Goal: Task Accomplishment & Management: Use online tool/utility

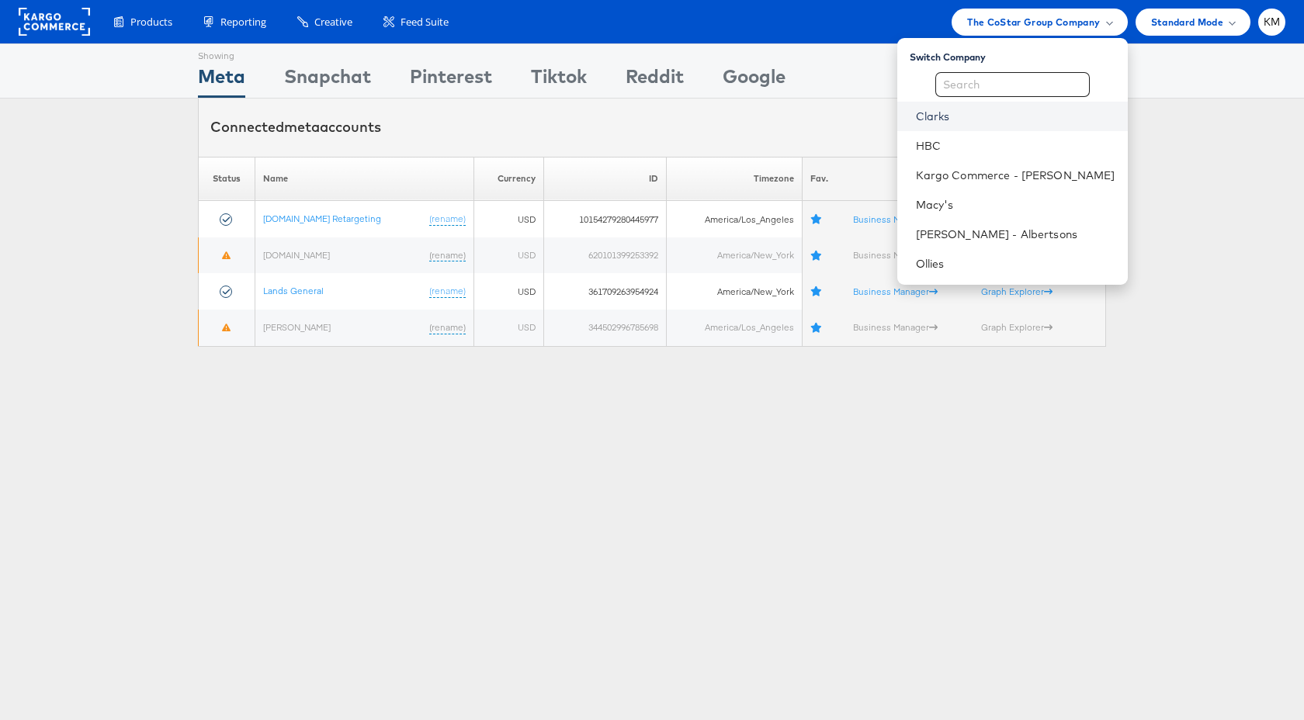
click at [990, 118] on link "Clarks" at bounding box center [1015, 117] width 199 height 16
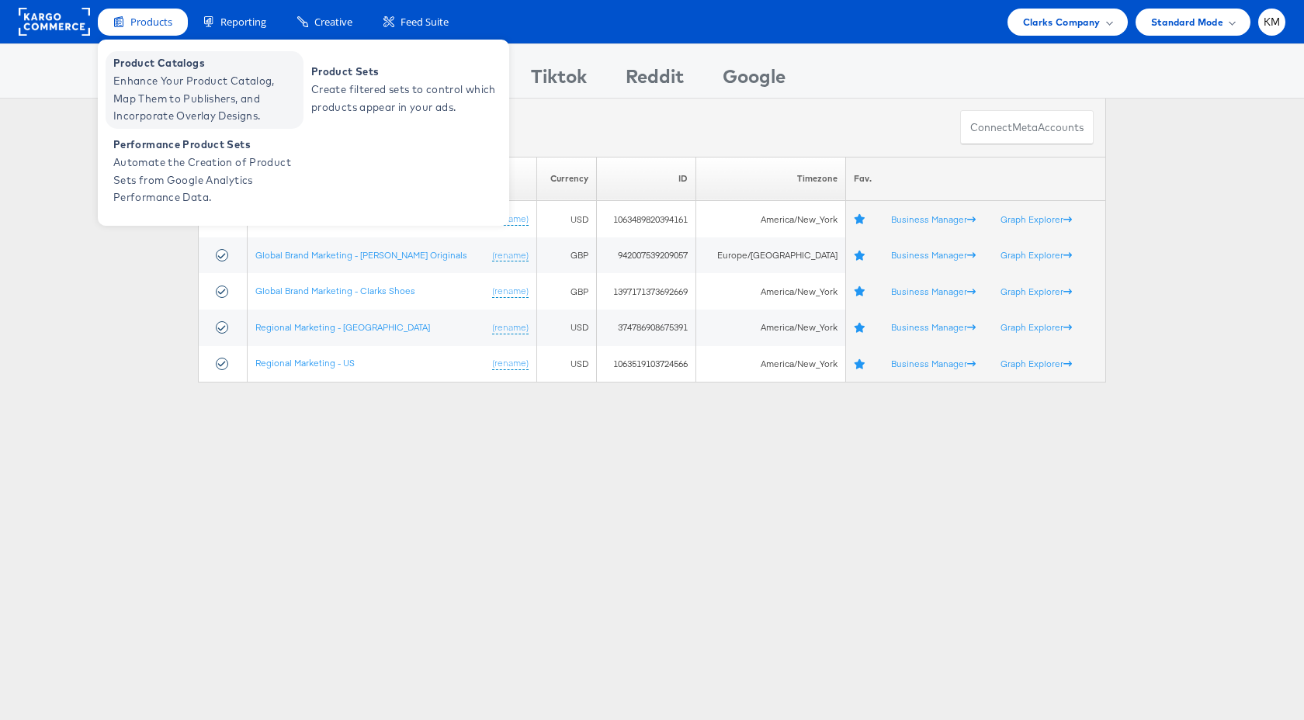
click at [171, 82] on span "Enhance Your Product Catalog, Map Them to Publishers, and Incorporate Overlay D…" at bounding box center [206, 98] width 186 height 53
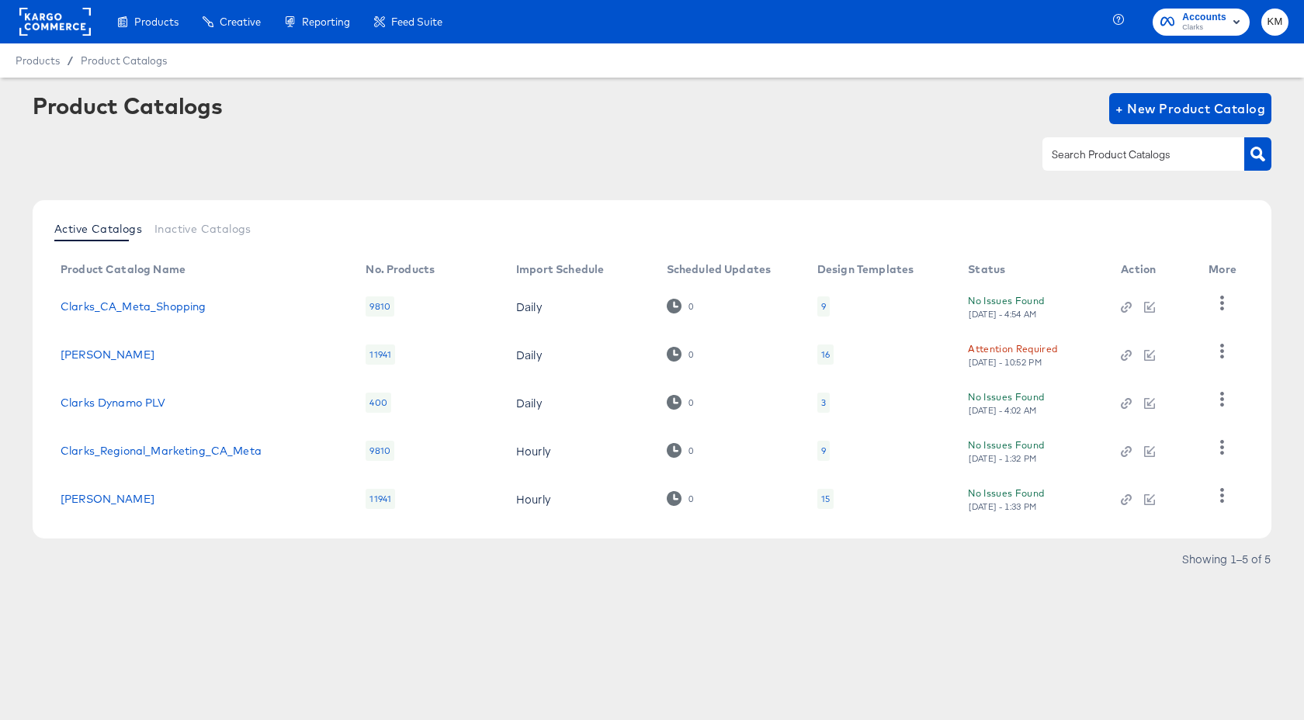
click at [827, 357] on div "16" at bounding box center [825, 354] width 9 height 12
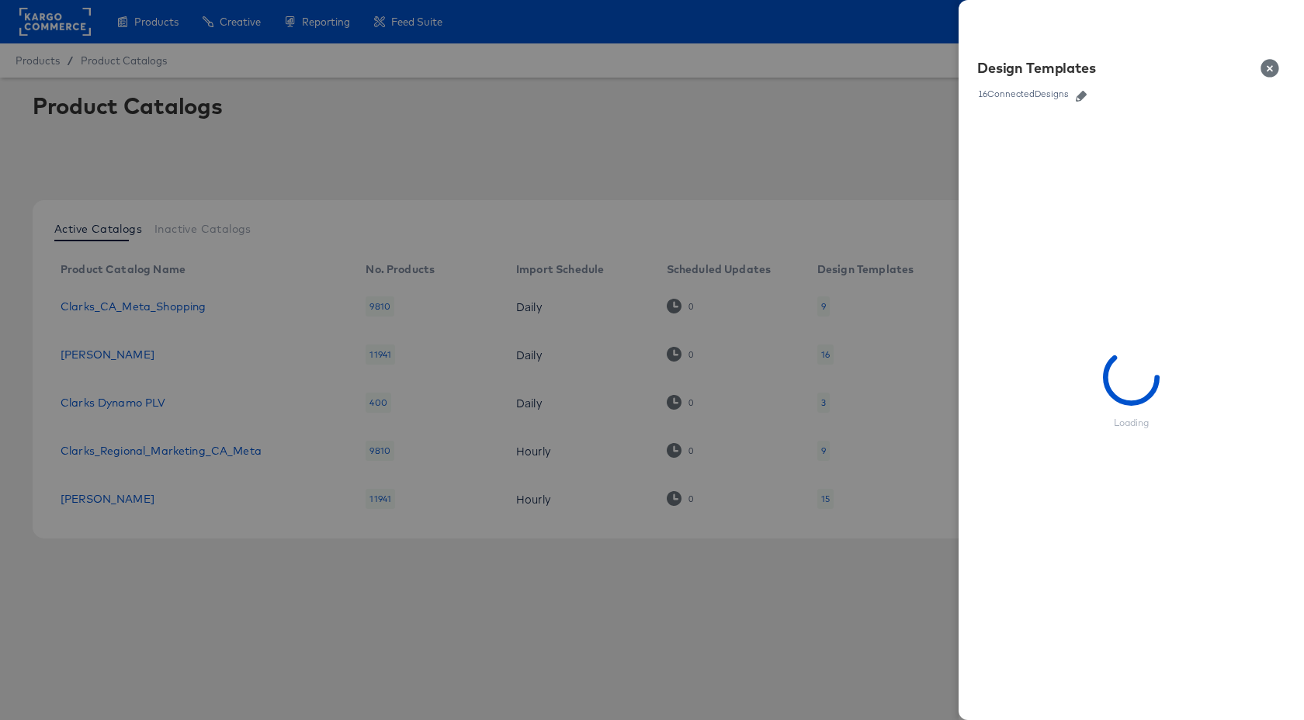
click at [1081, 97] on icon "button" at bounding box center [1081, 96] width 11 height 11
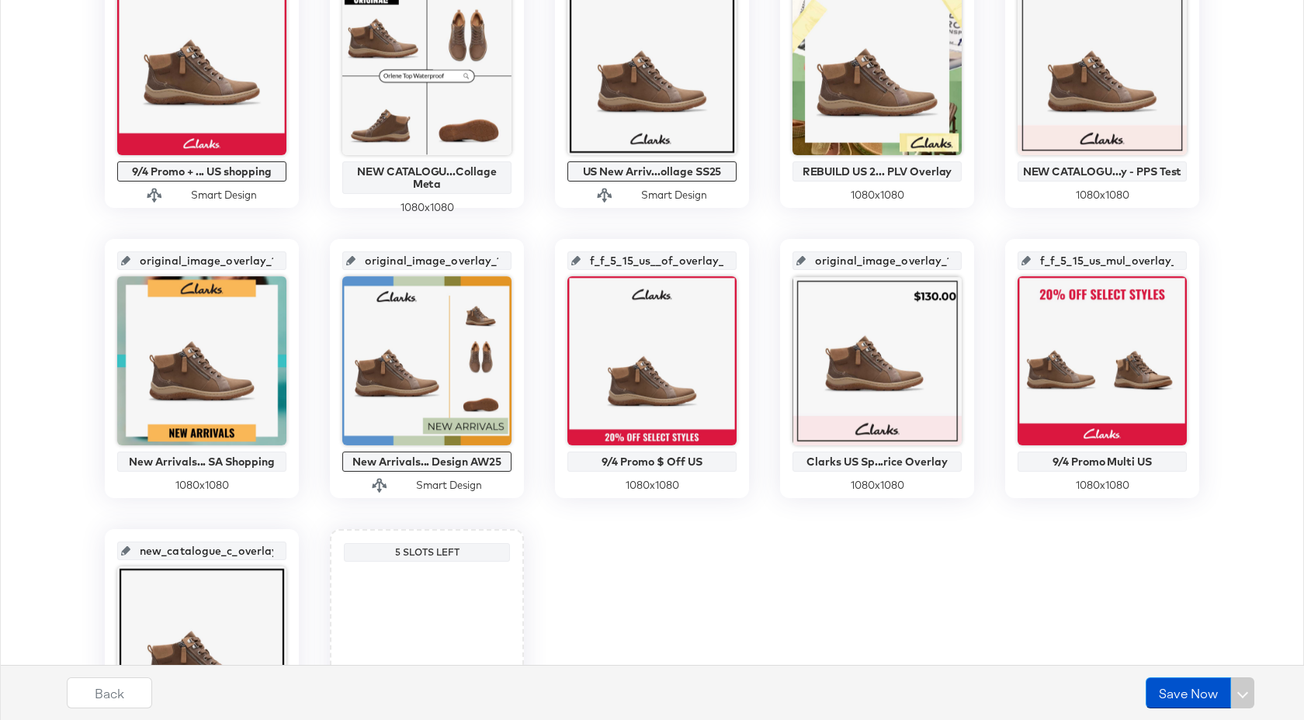
scroll to position [581, 0]
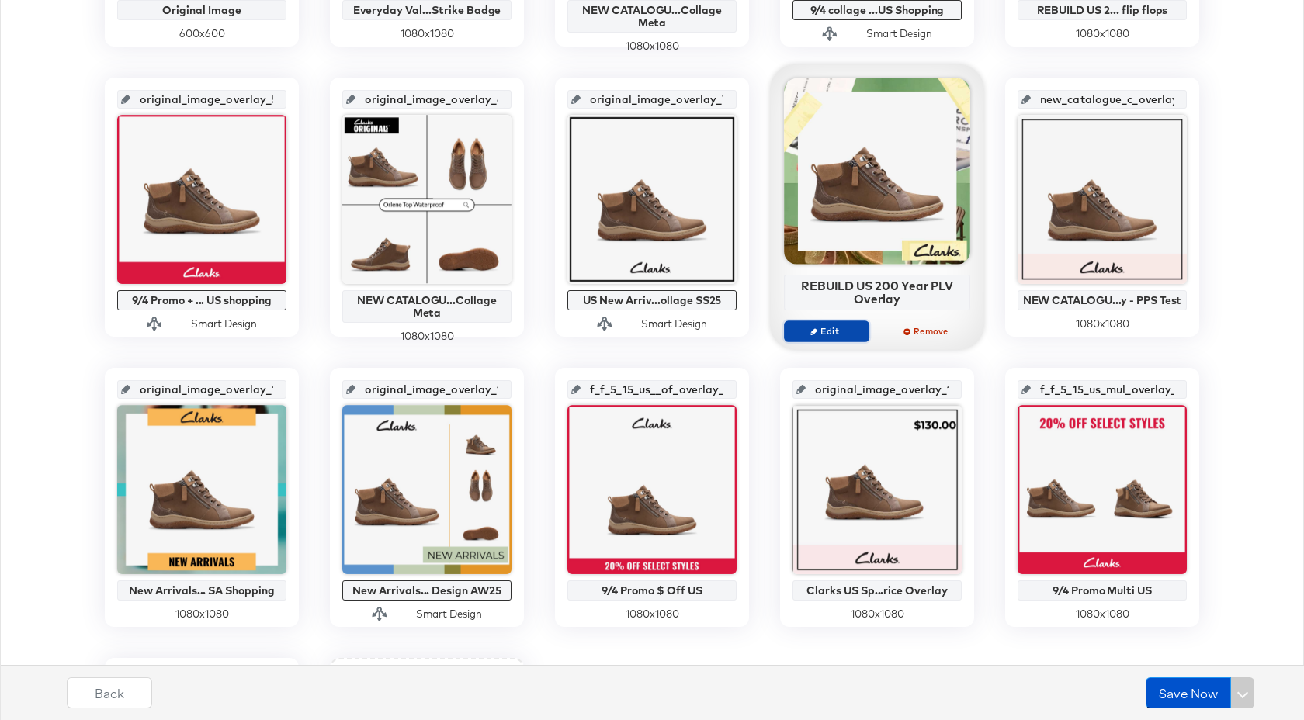
click at [834, 334] on span "Edit" at bounding box center [826, 331] width 71 height 12
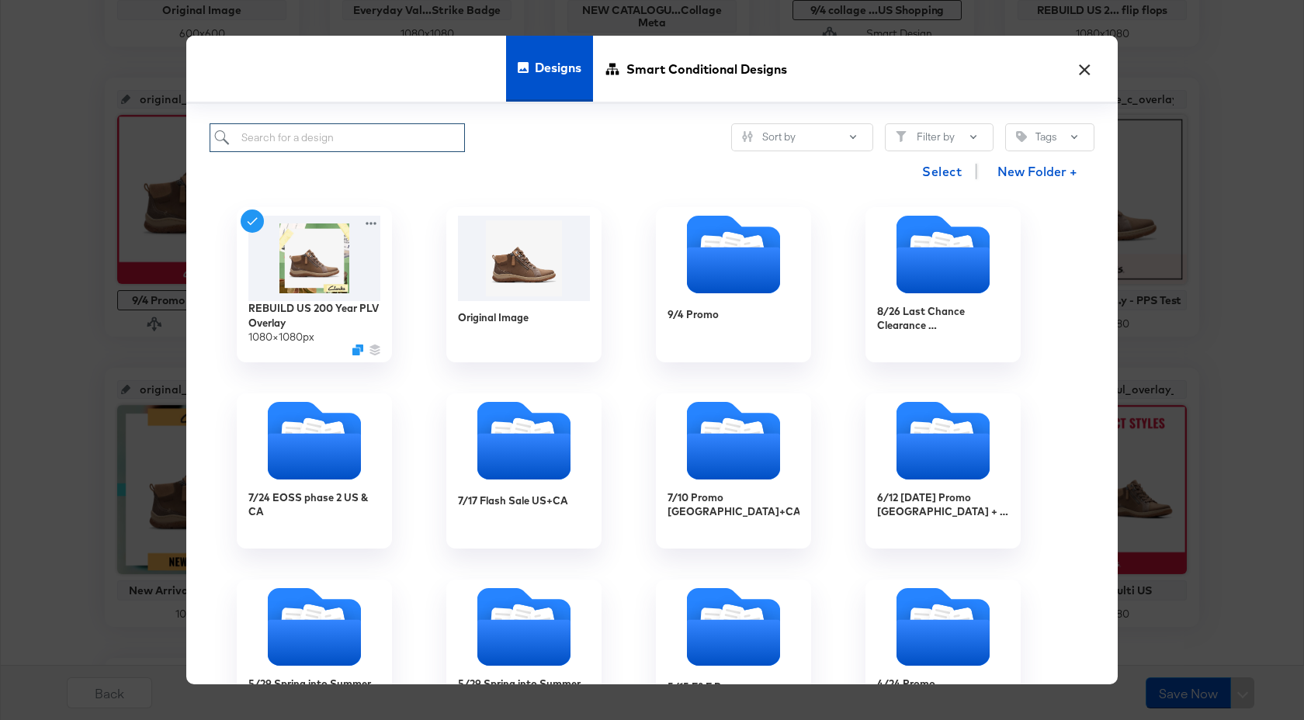
click at [339, 139] on input "search" at bounding box center [337, 137] width 255 height 29
type input "price"
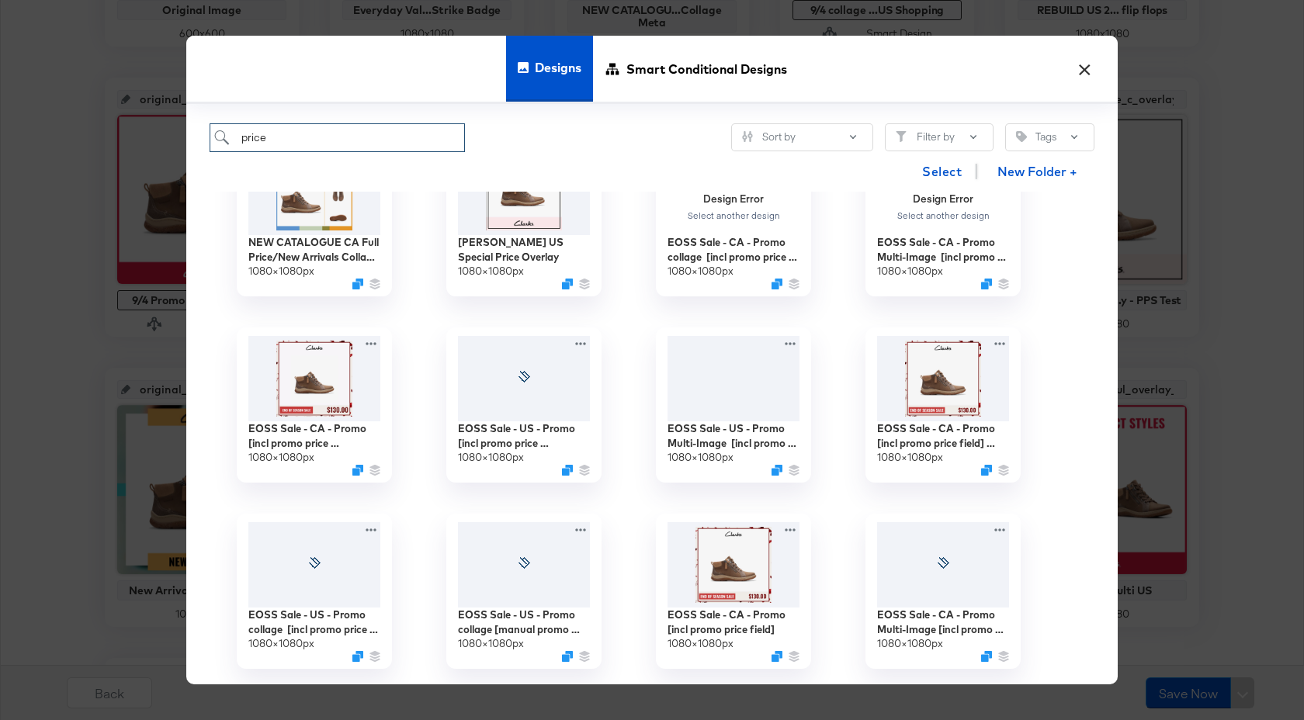
scroll to position [0, 0]
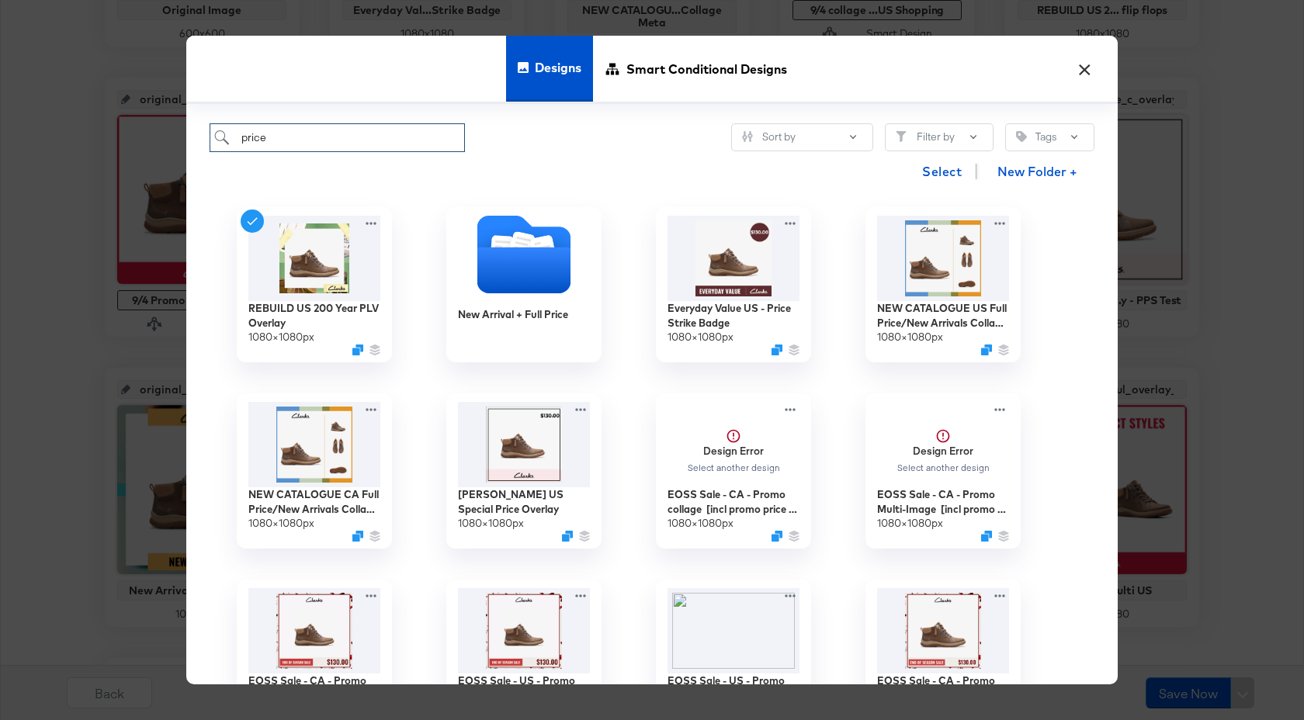
drag, startPoint x: 275, startPoint y: 137, endPoint x: 229, endPoint y: 138, distance: 45.8
click at [229, 138] on input "price" at bounding box center [337, 137] width 255 height 29
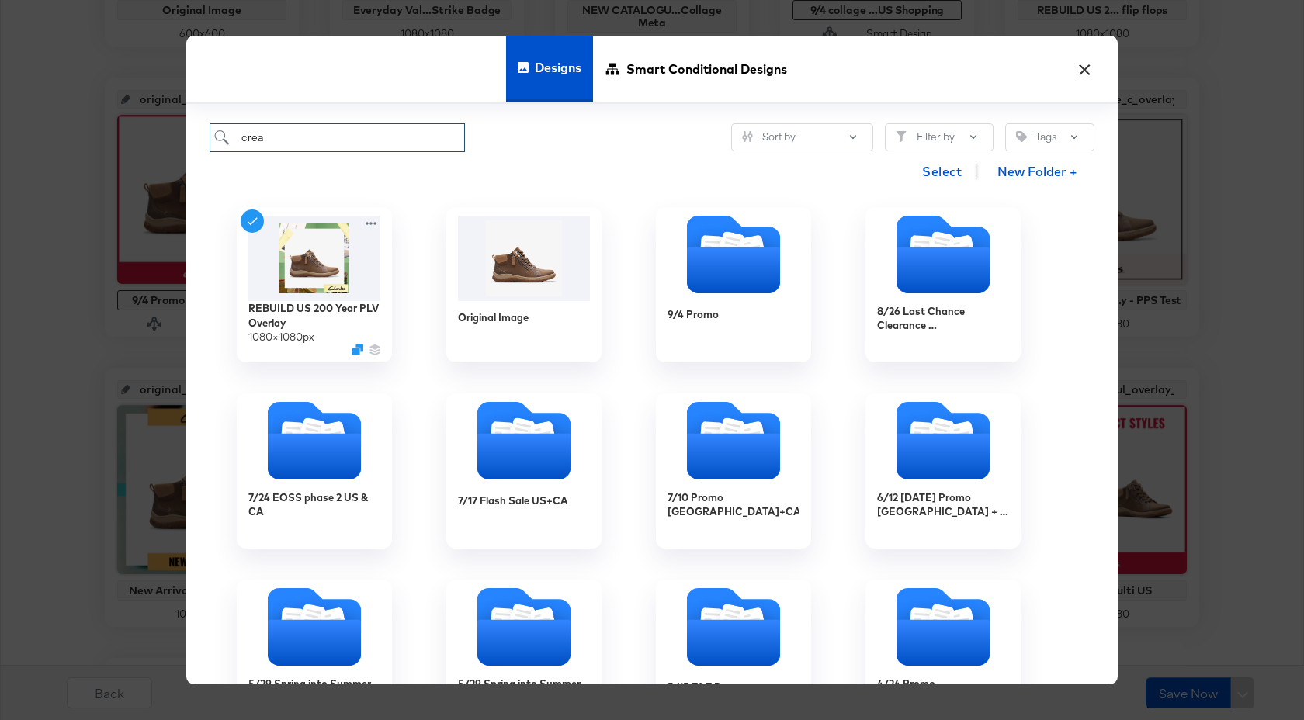
type input "creat"
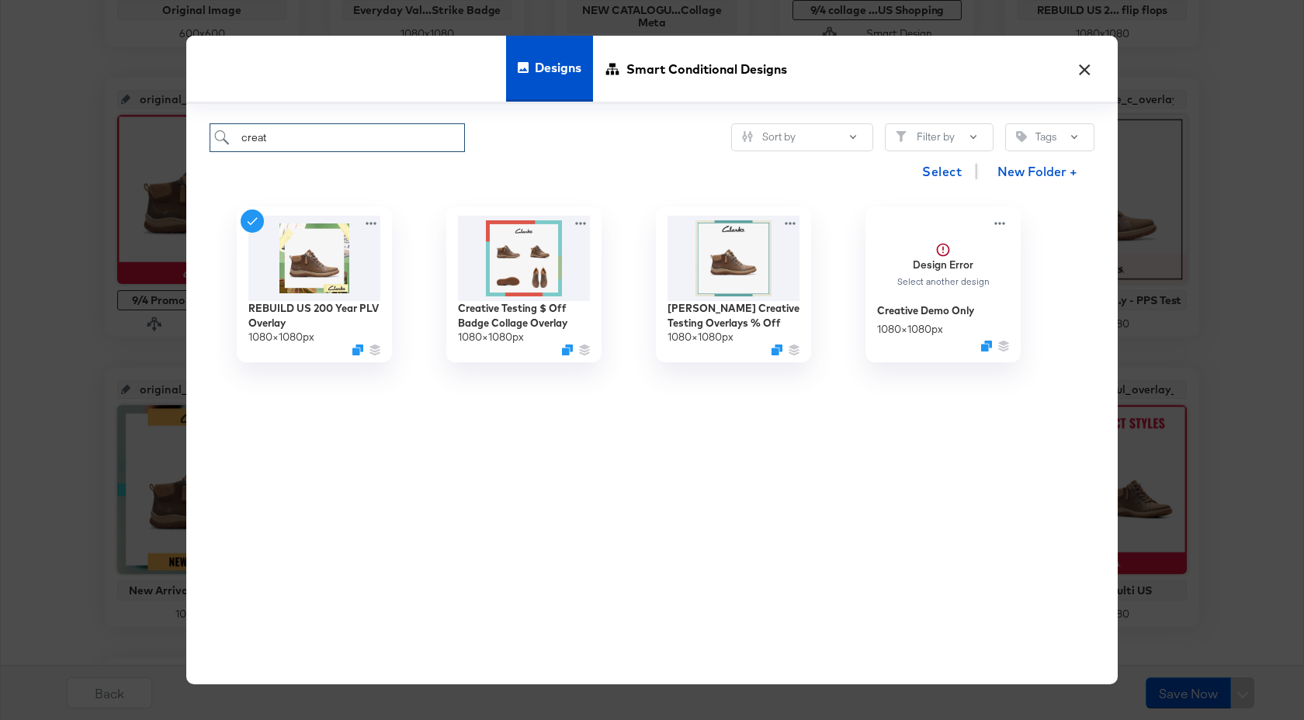
drag, startPoint x: 280, startPoint y: 135, endPoint x: 242, endPoint y: 135, distance: 38.0
click at [242, 135] on input "creat" at bounding box center [337, 137] width 255 height 29
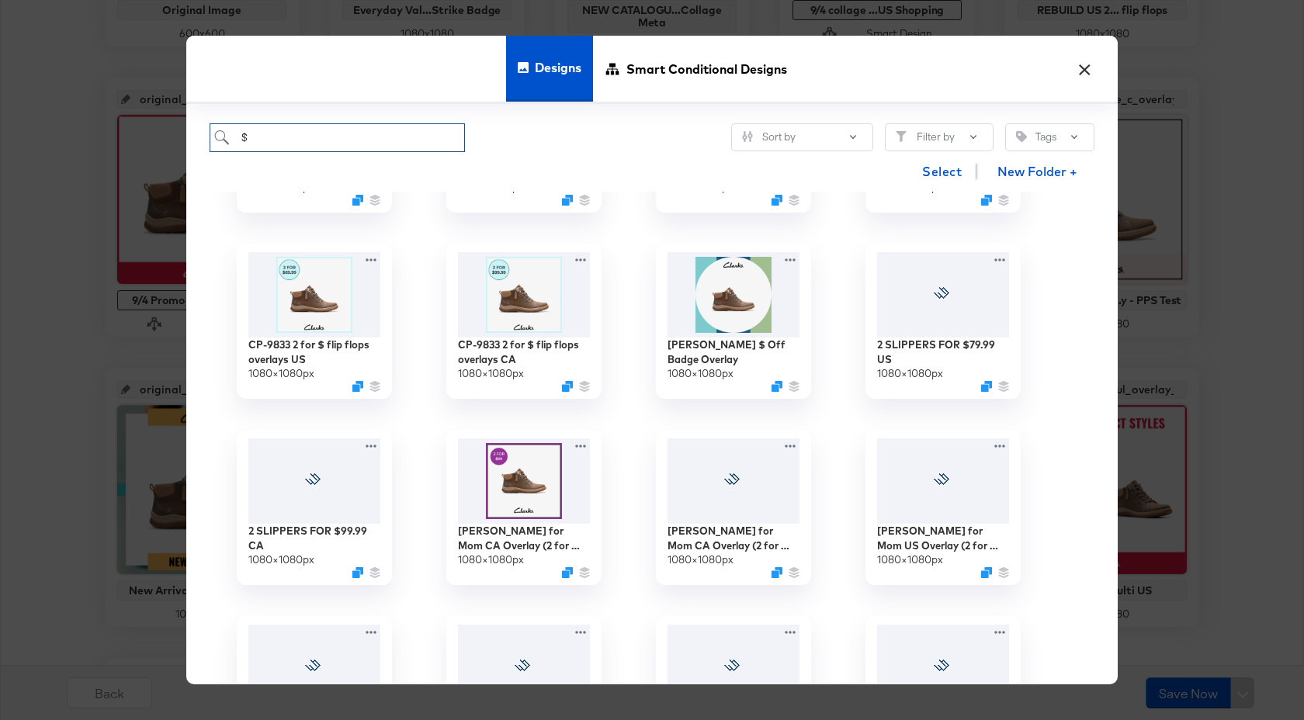
scroll to position [905, 0]
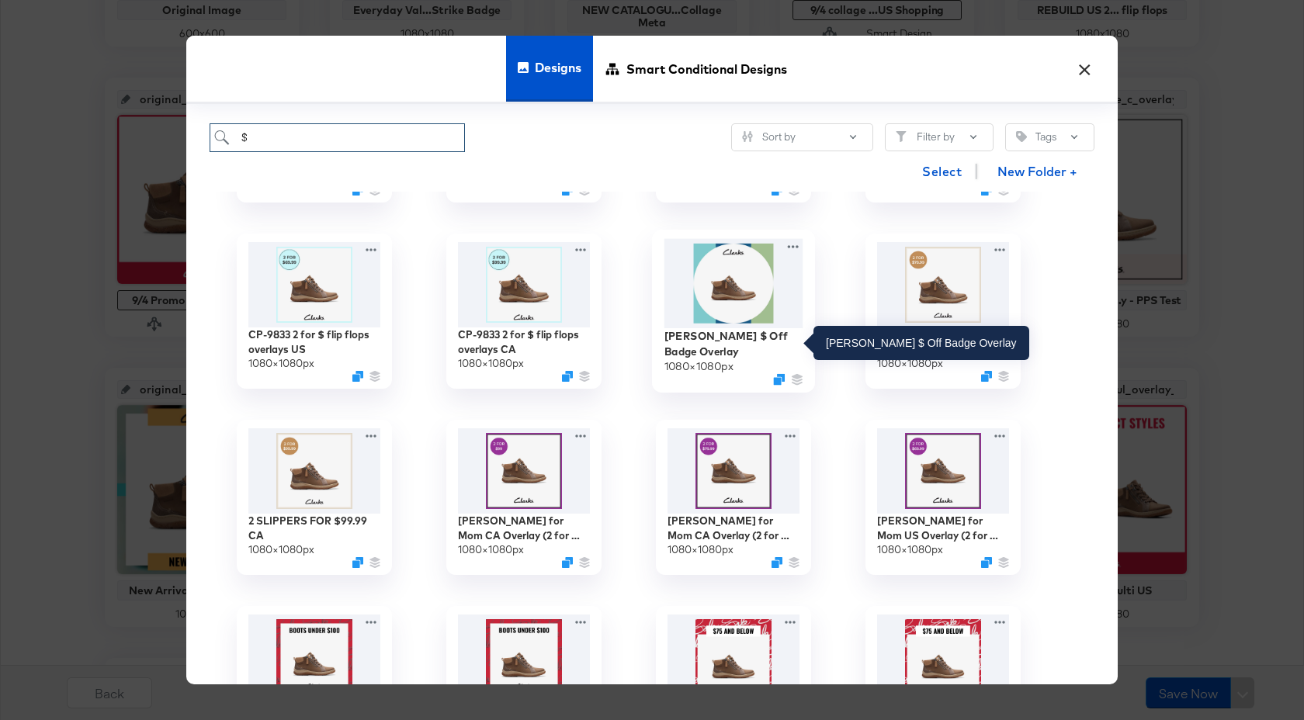
type input "$"
click at [736, 335] on div "Clarks $ Off Badge Overlay" at bounding box center [733, 343] width 139 height 30
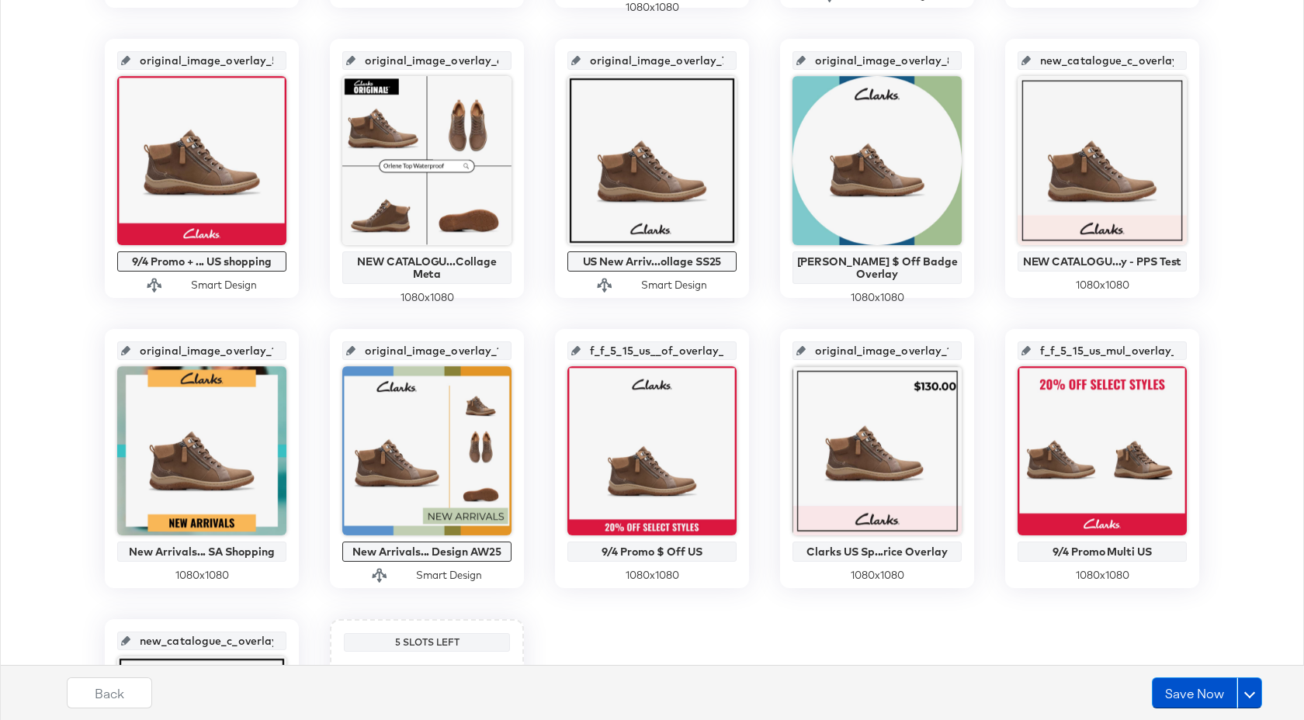
scroll to position [635, 0]
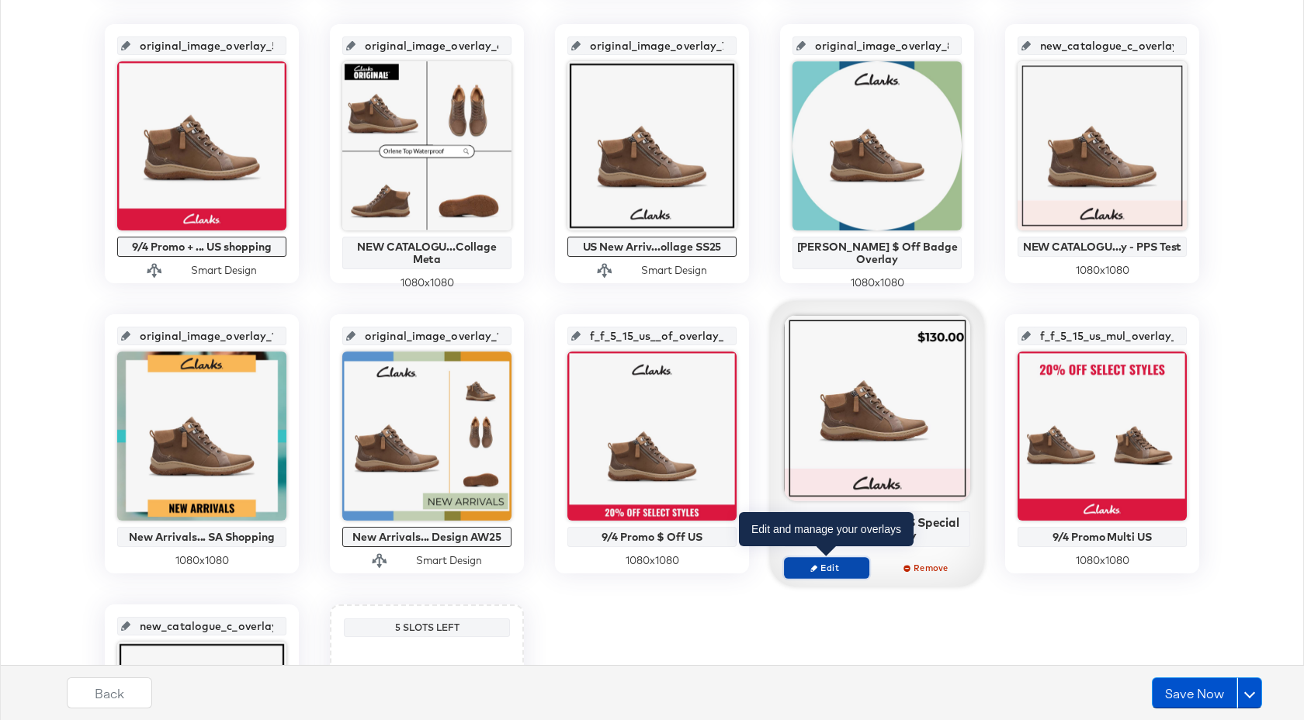
click at [848, 567] on span "Edit" at bounding box center [826, 568] width 71 height 12
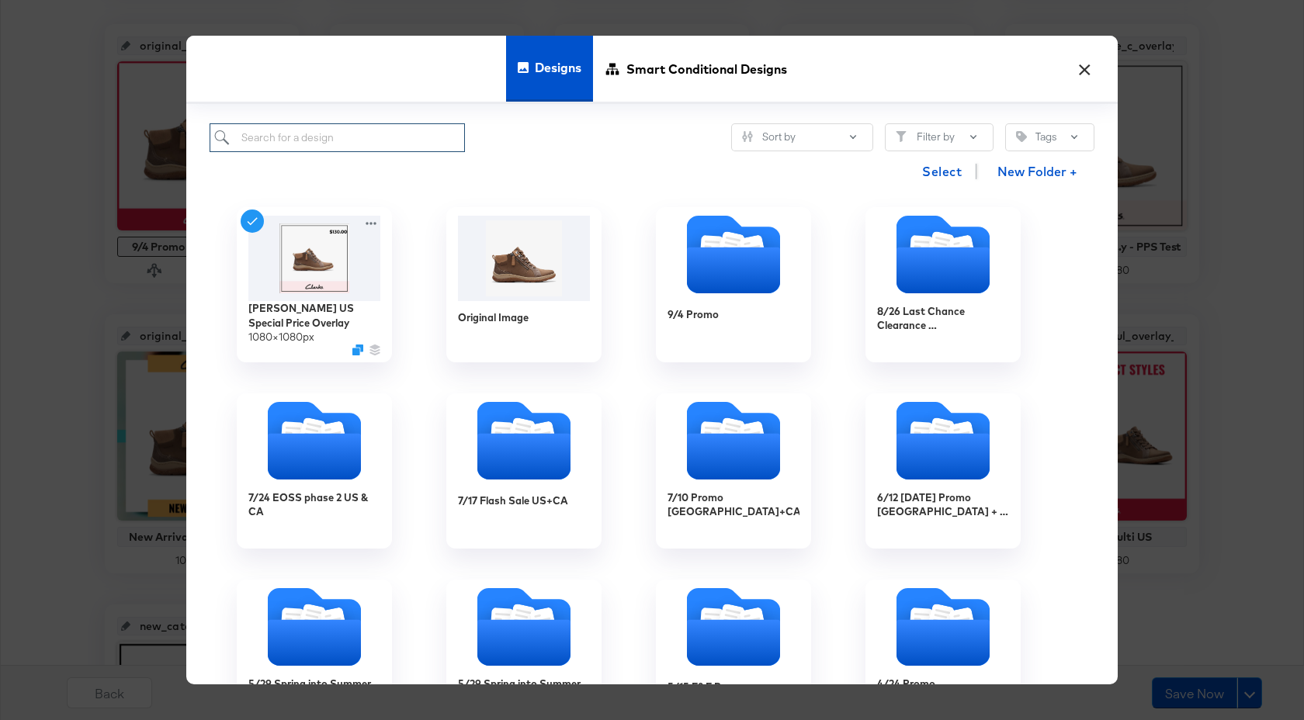
click at [402, 140] on input "search" at bounding box center [337, 137] width 255 height 29
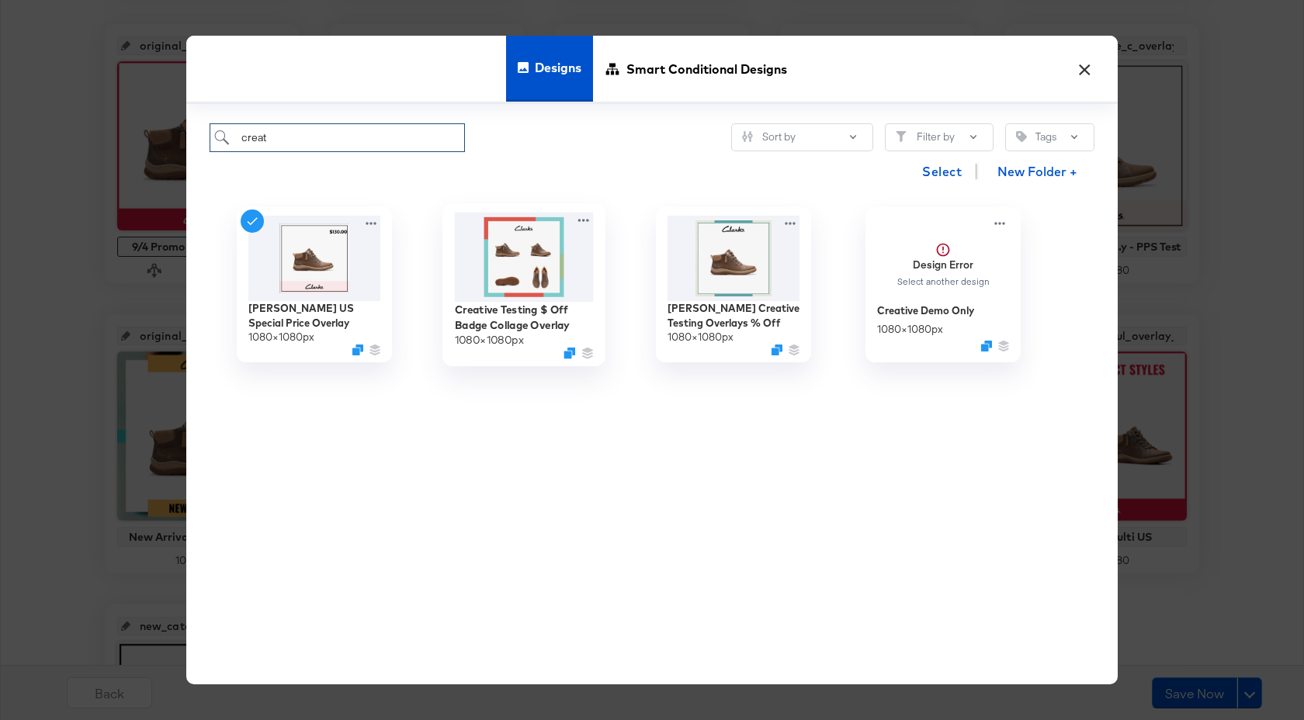
type input "creat"
click at [543, 277] on img at bounding box center [524, 256] width 139 height 89
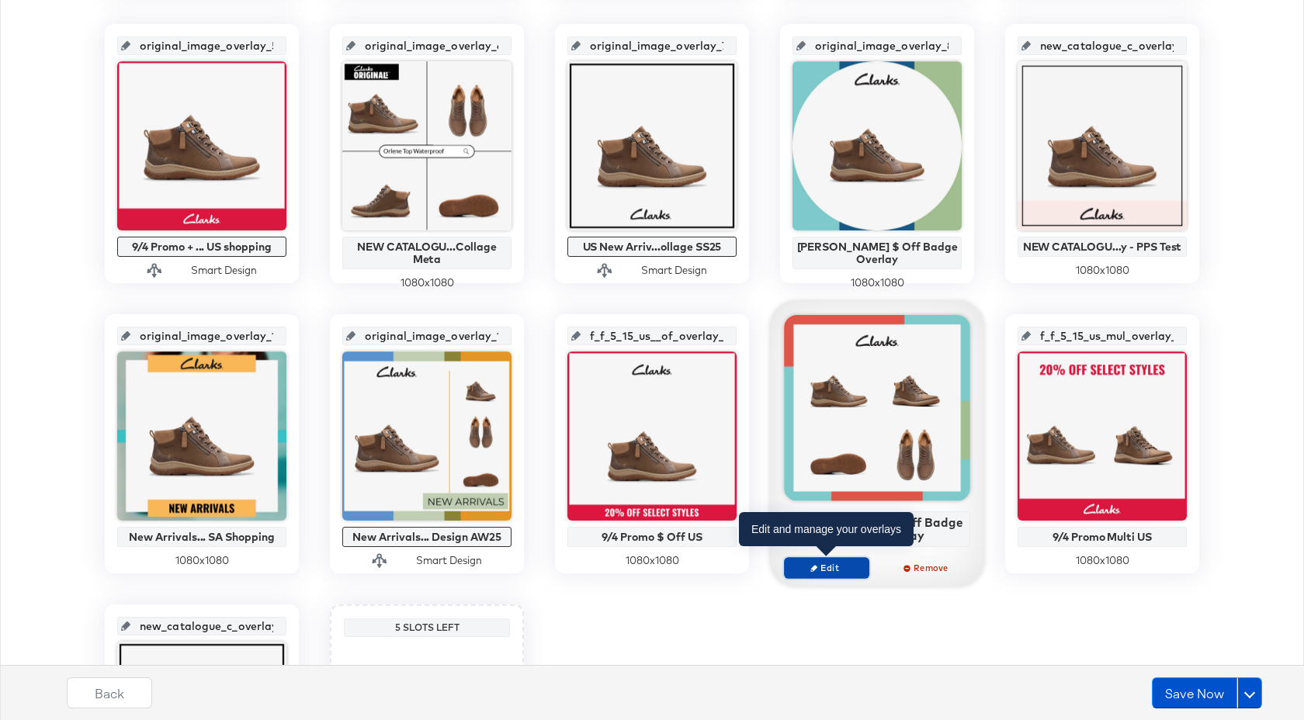
click at [830, 571] on span "Edit" at bounding box center [826, 568] width 71 height 12
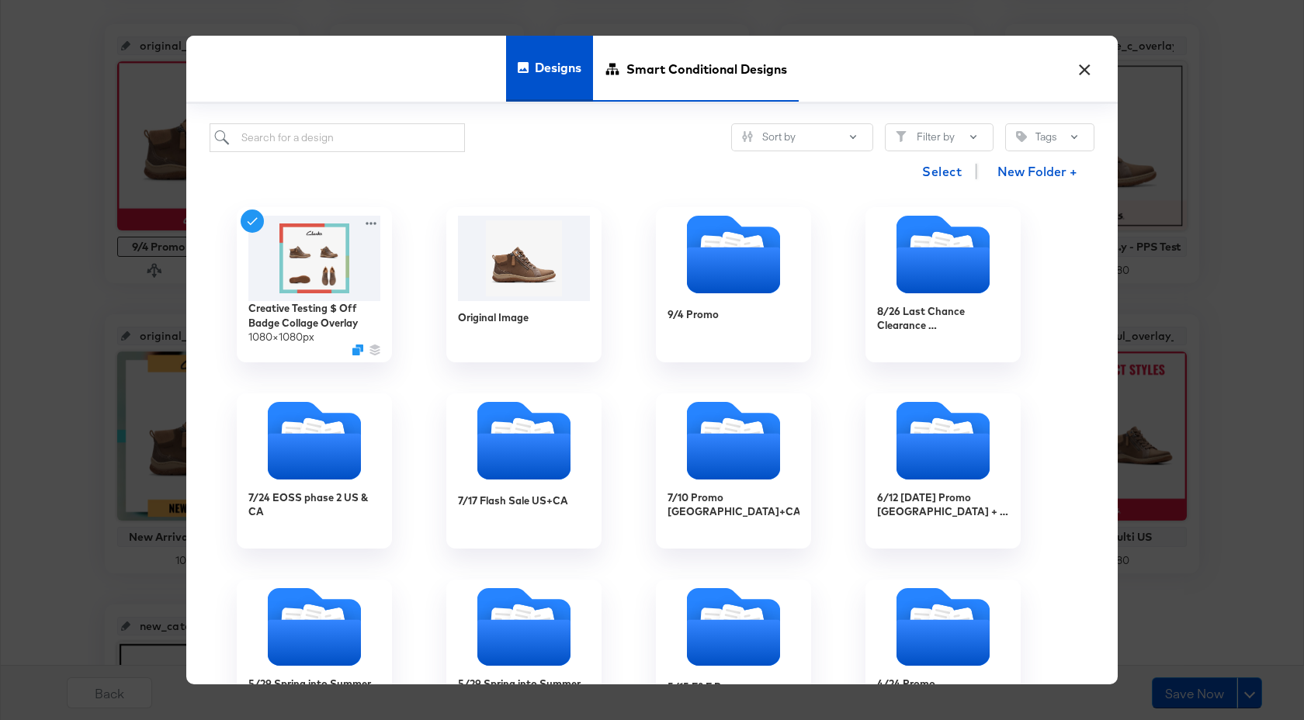
click at [678, 81] on span "Smart Conditional Designs" at bounding box center [706, 69] width 161 height 68
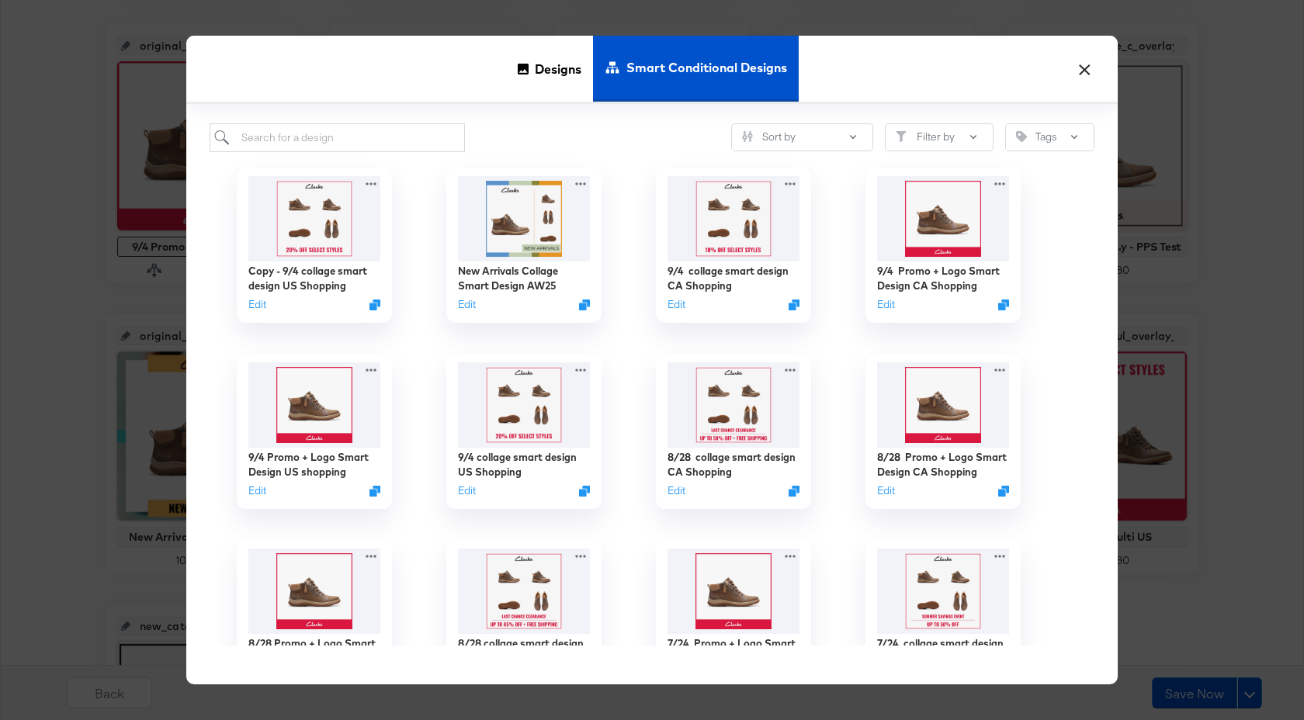
click at [1087, 68] on button "×" at bounding box center [1084, 65] width 28 height 28
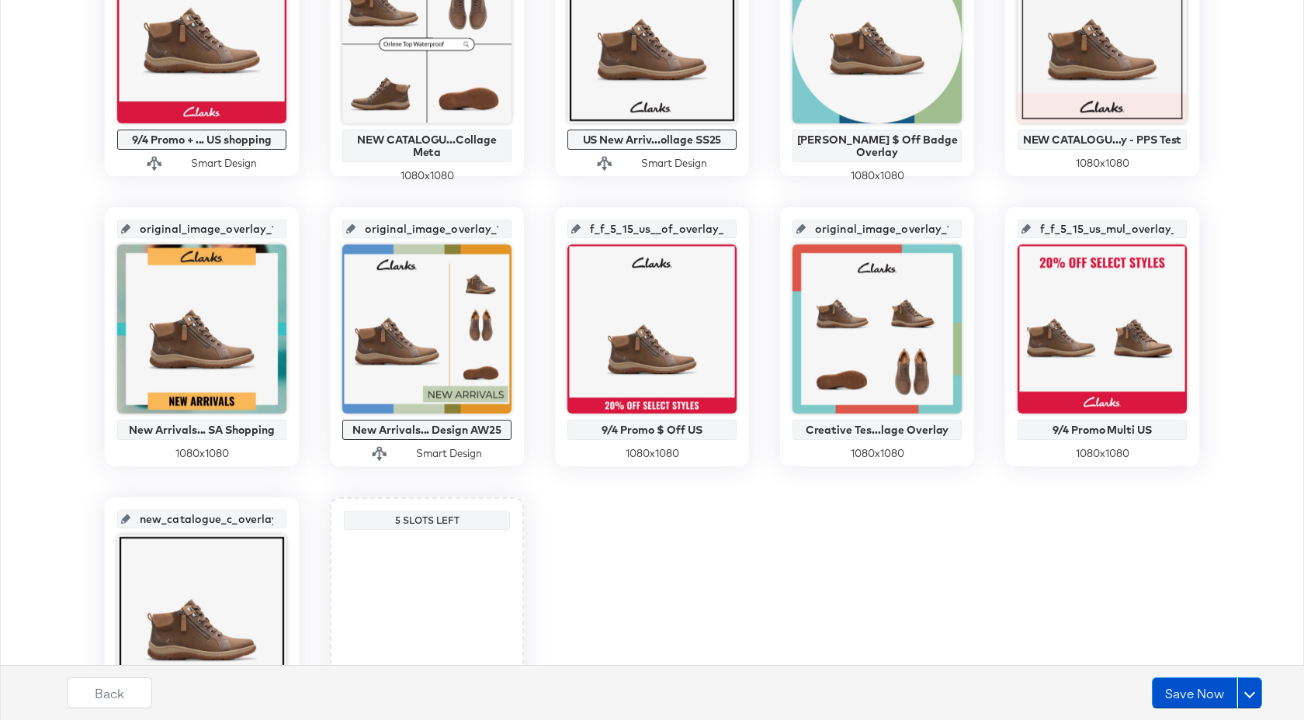
scroll to position [890, 0]
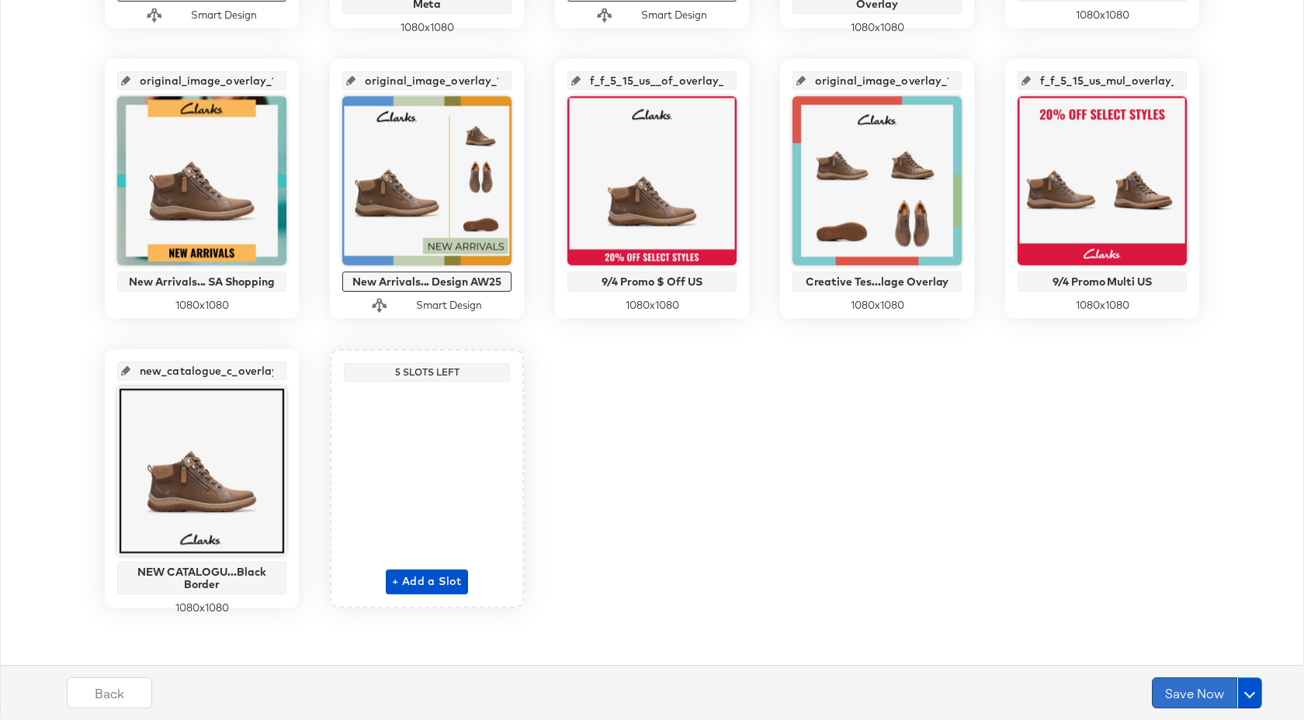
click at [1198, 703] on button "Save Now" at bounding box center [1194, 693] width 85 height 31
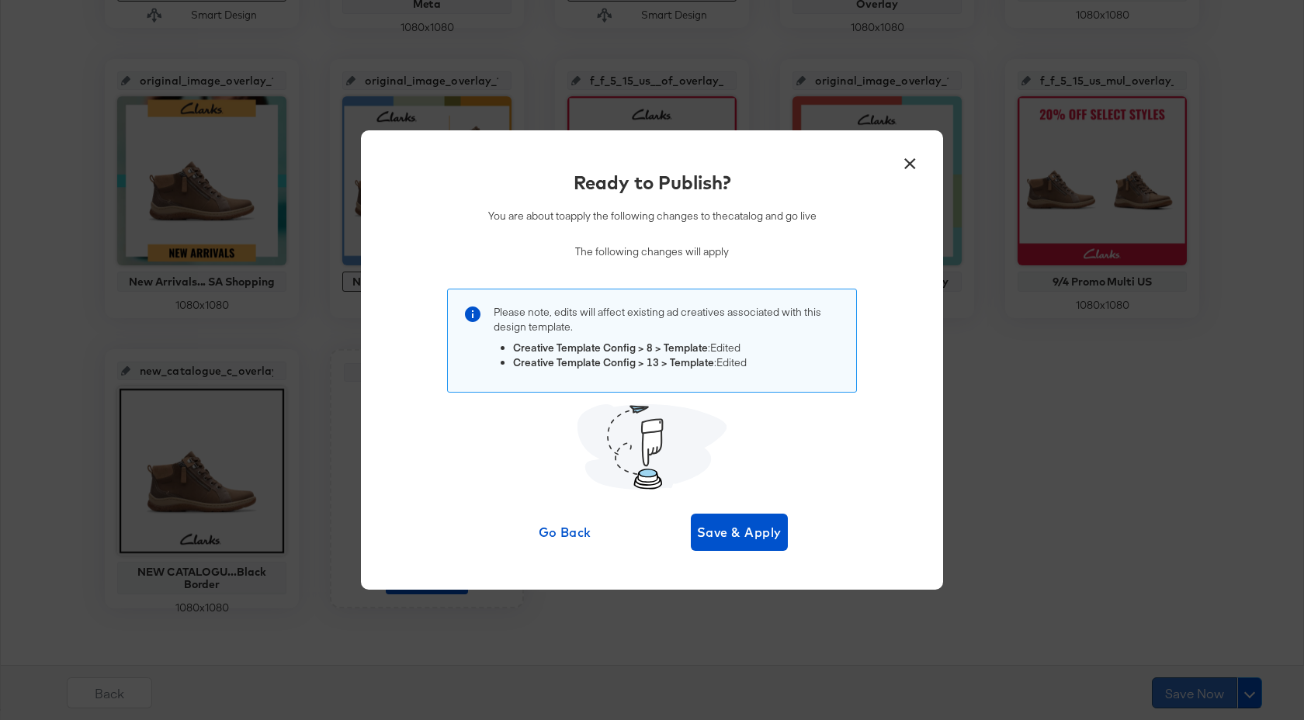
scroll to position [0, 0]
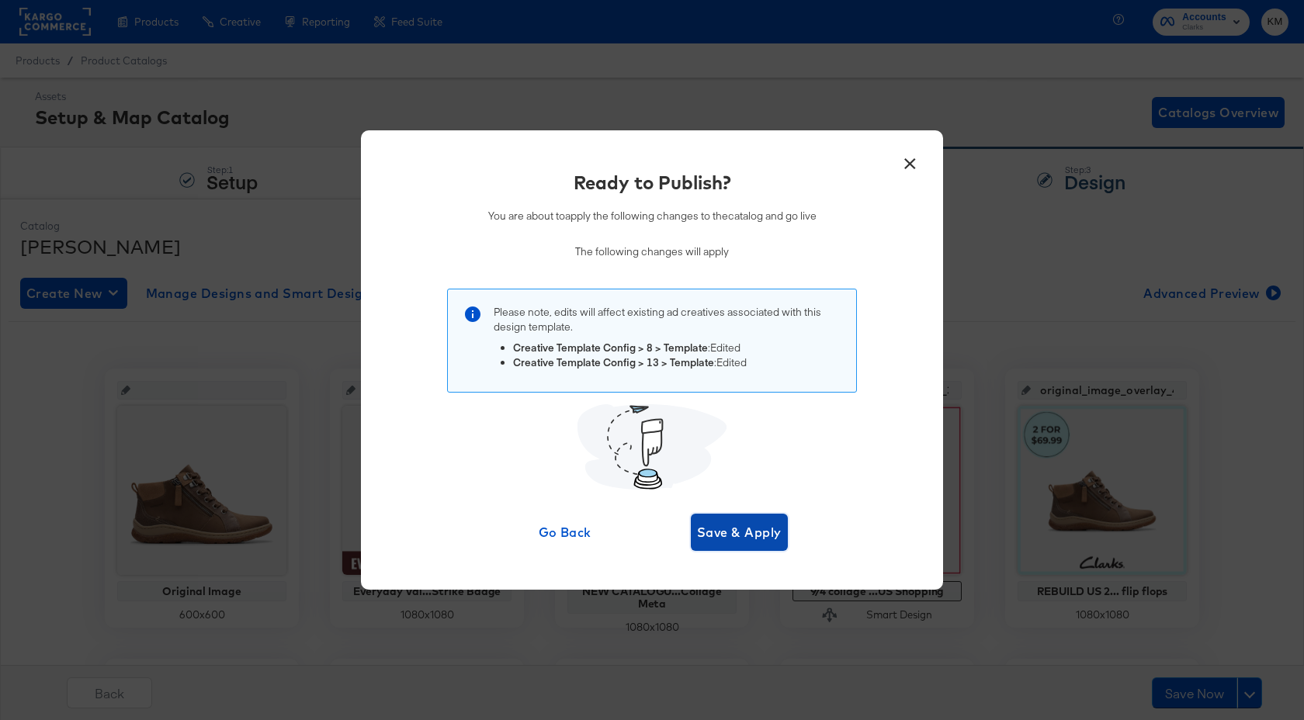
click at [726, 531] on span "Save & Apply" at bounding box center [739, 533] width 85 height 22
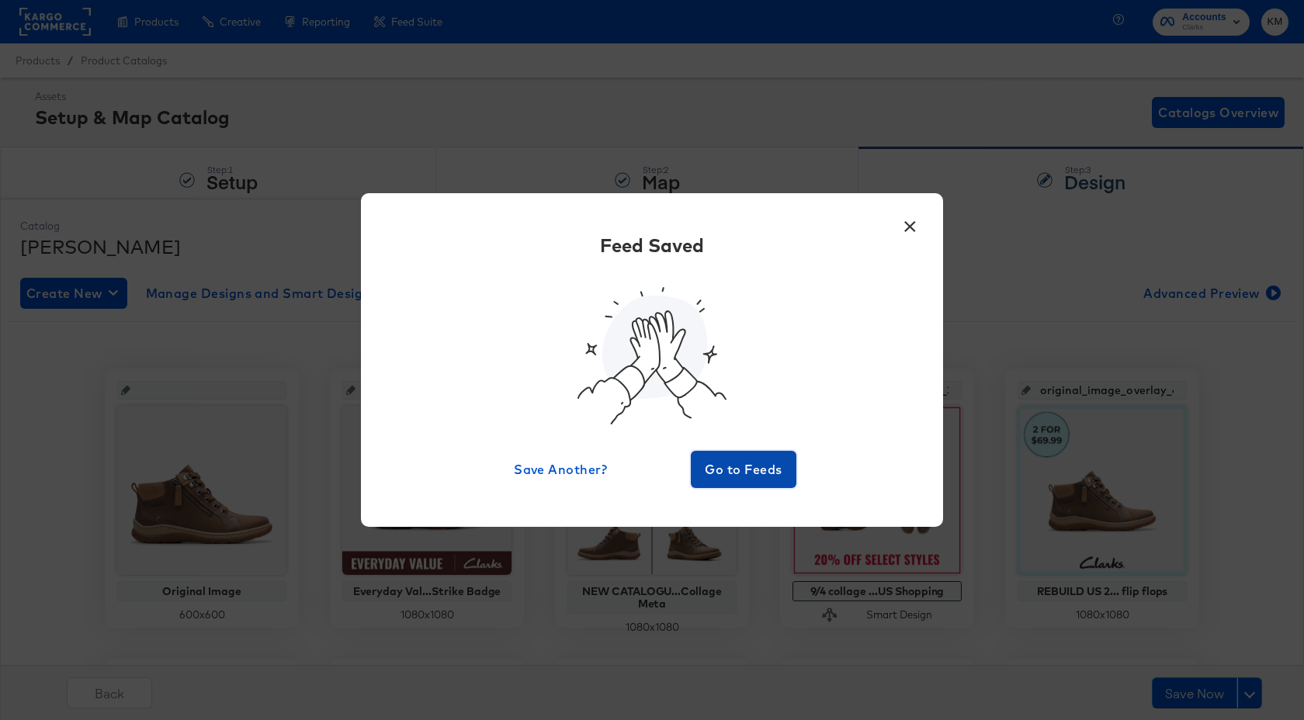
click at [757, 480] on button "Go to Feeds" at bounding box center [744, 469] width 106 height 37
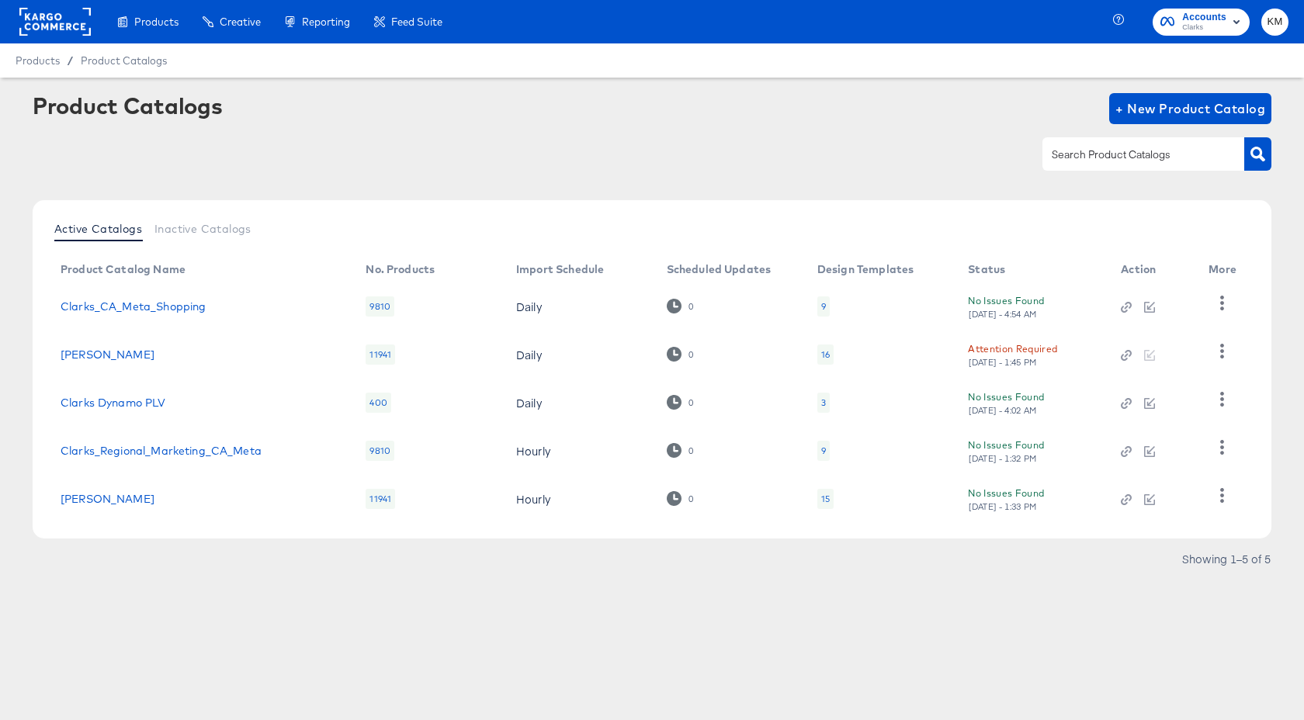
click at [65, 29] on rect at bounding box center [54, 22] width 71 height 28
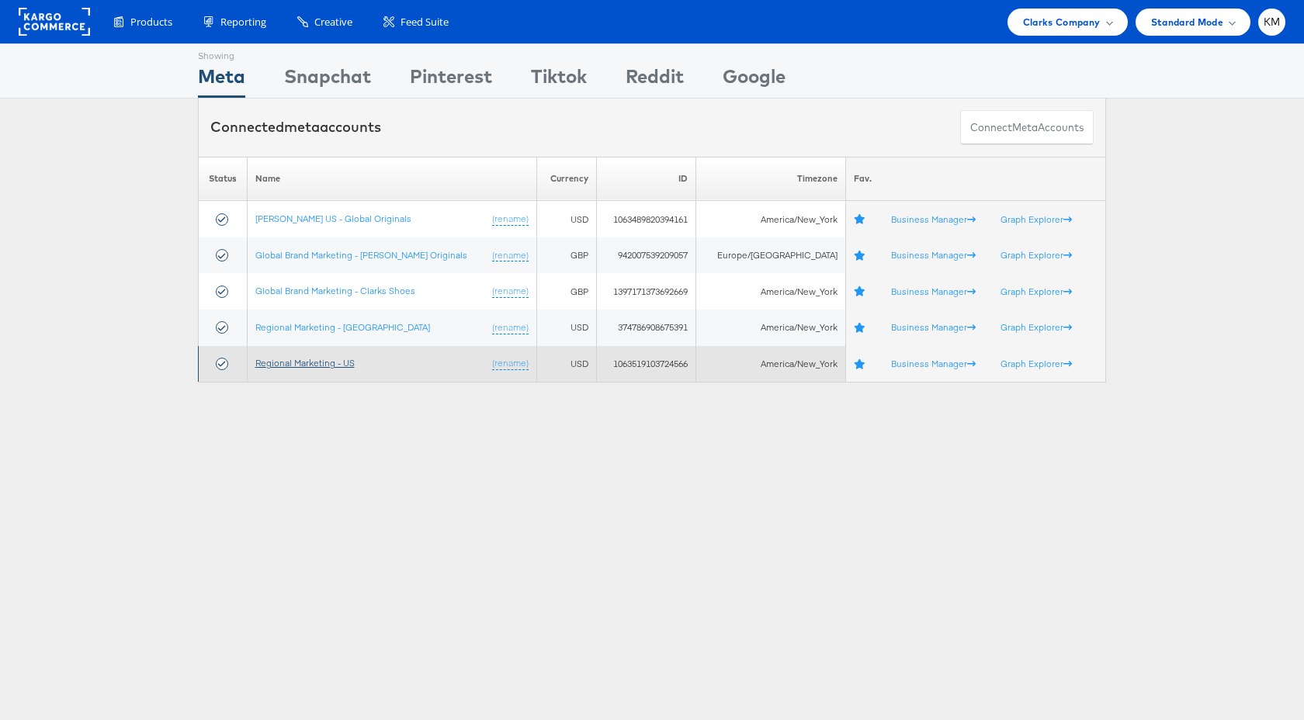
click at [311, 361] on link "Regional Marketing - US" at bounding box center [304, 363] width 99 height 12
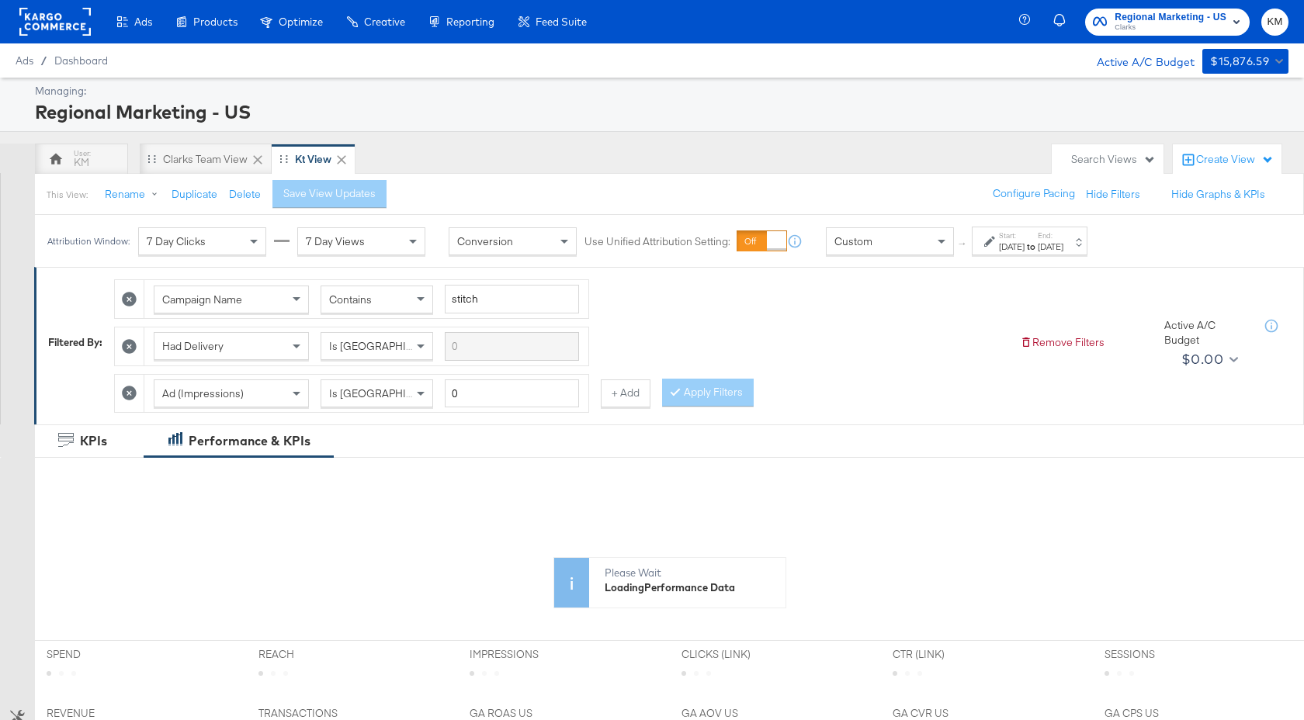
click at [1038, 241] on strong "to" at bounding box center [1030, 247] width 13 height 12
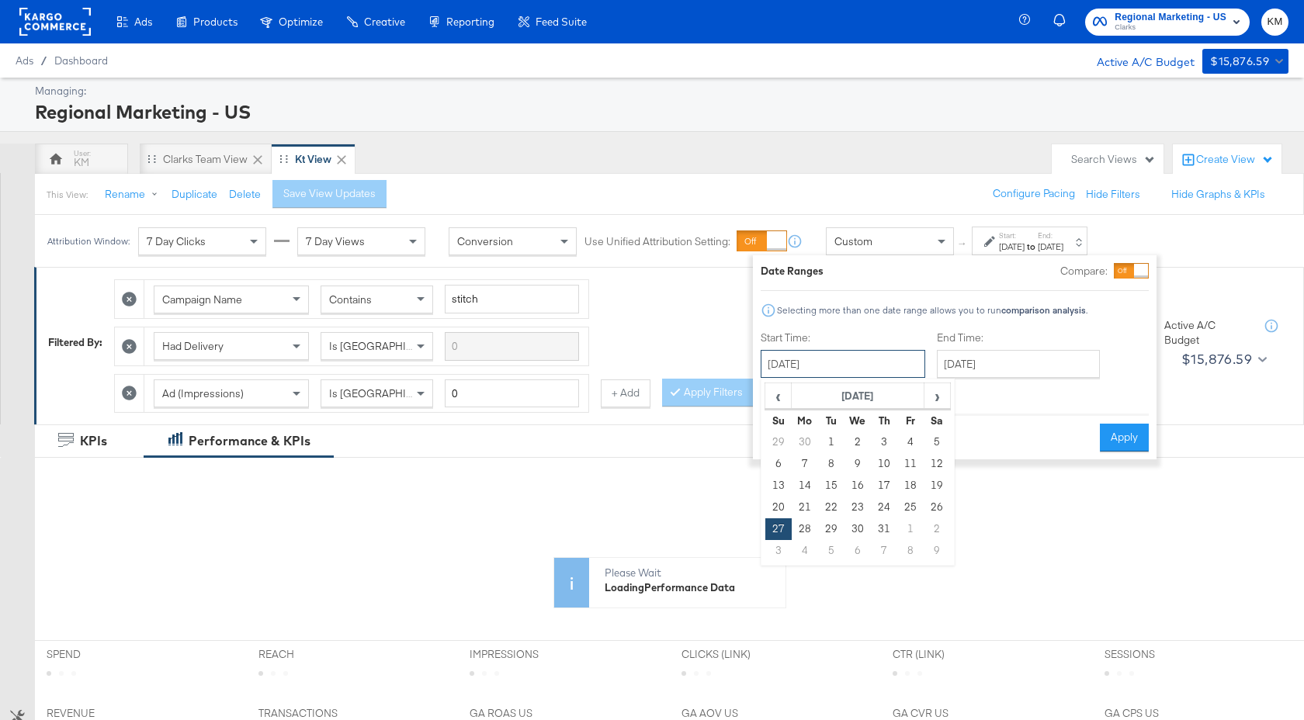
click at [872, 369] on input "October 27th 2024" at bounding box center [843, 364] width 165 height 28
click at [883, 393] on th "October 2024" at bounding box center [858, 396] width 133 height 26
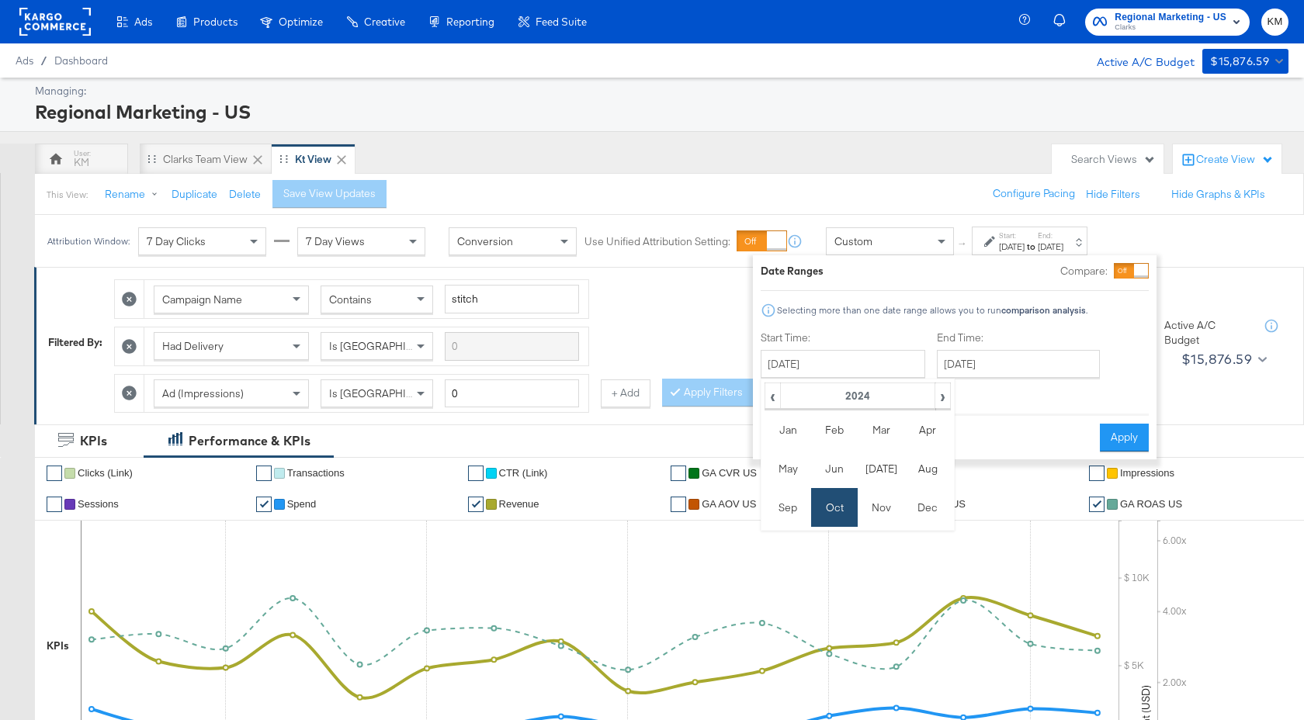
click at [893, 236] on div "Custom" at bounding box center [890, 241] width 127 height 26
click at [791, 436] on button "Cancel" at bounding box center [789, 438] width 56 height 28
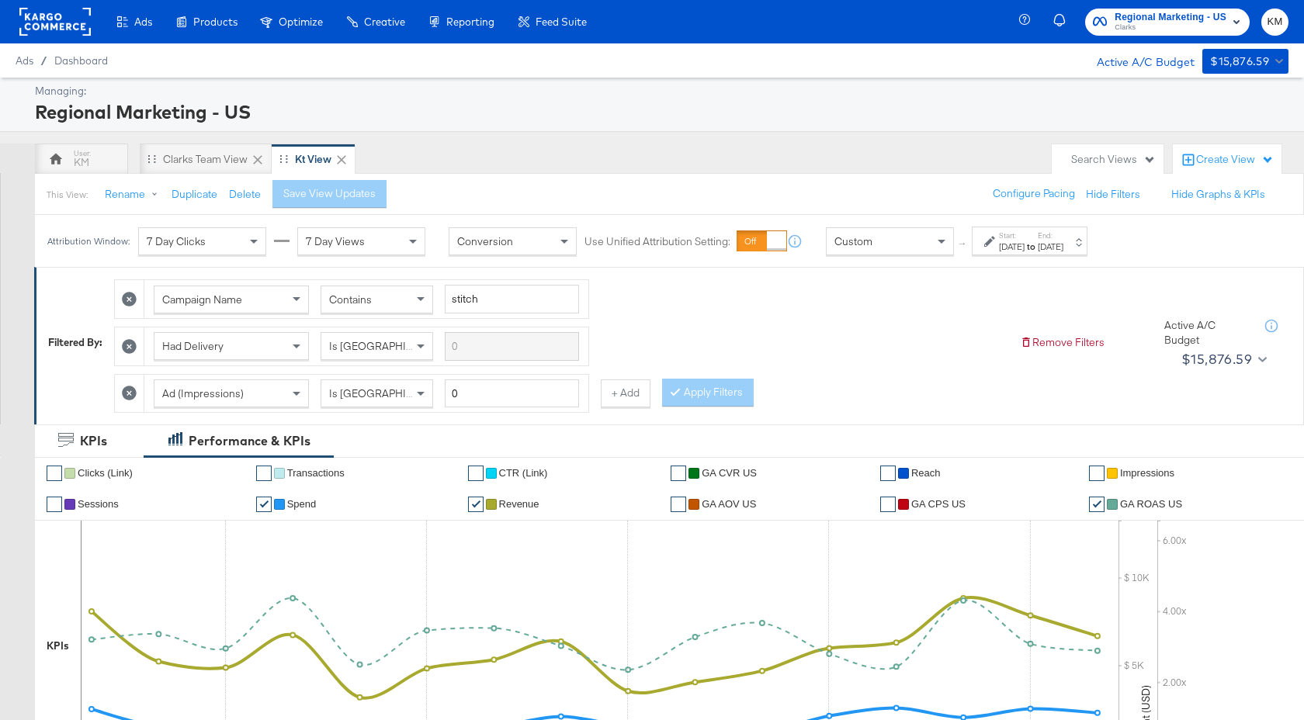
click at [881, 247] on div "Custom" at bounding box center [890, 241] width 127 height 26
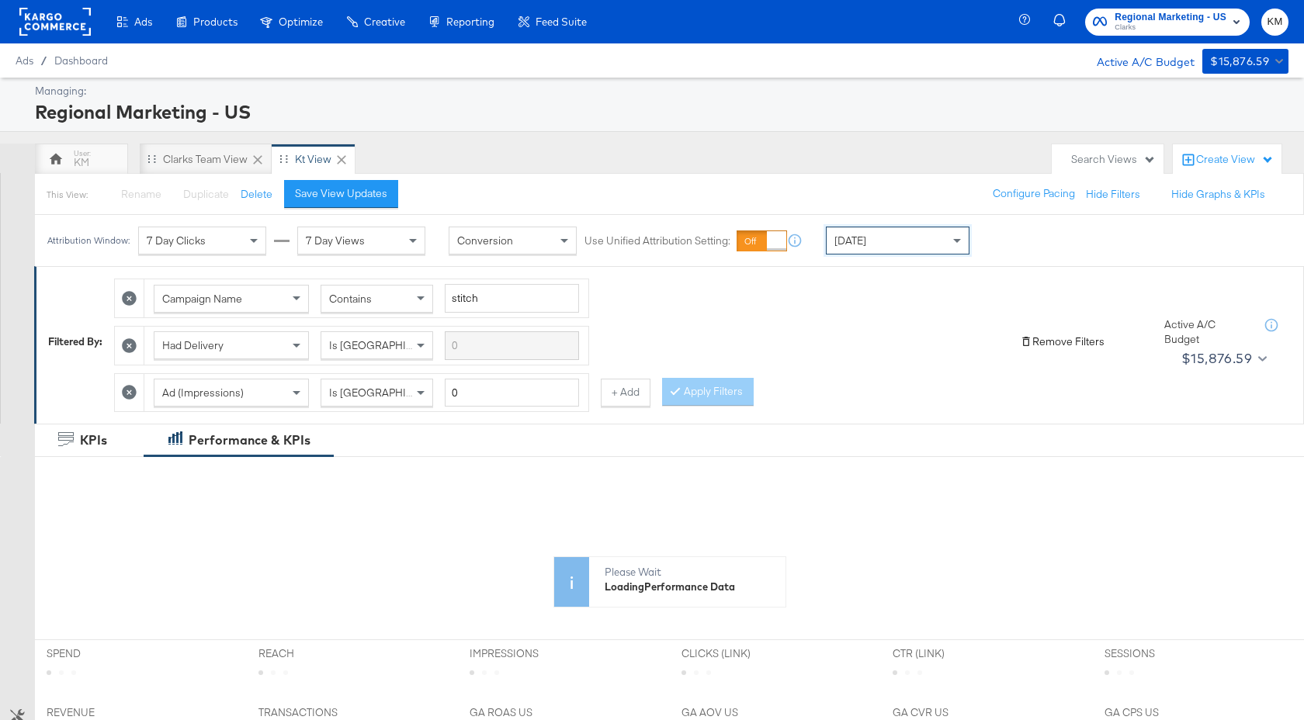
click at [1059, 341] on button "Remove Filters" at bounding box center [1062, 341] width 85 height 15
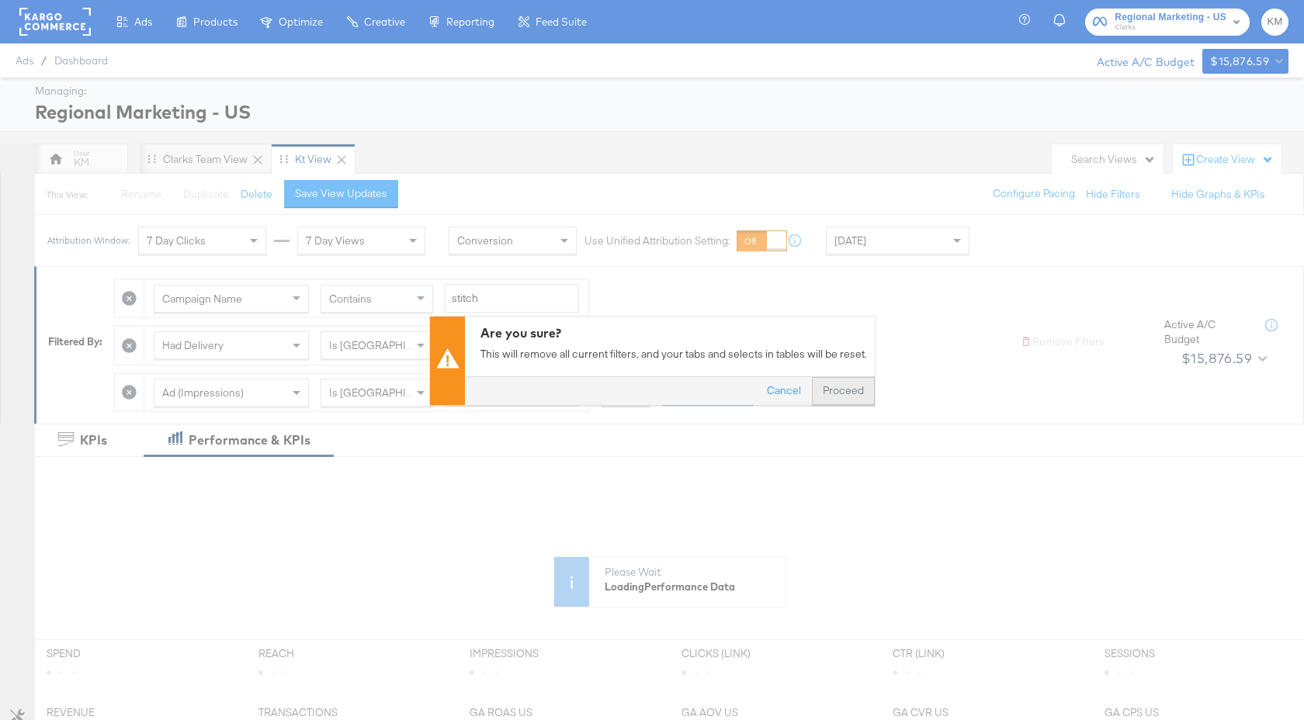
click at [846, 390] on button "Proceed" at bounding box center [843, 390] width 63 height 28
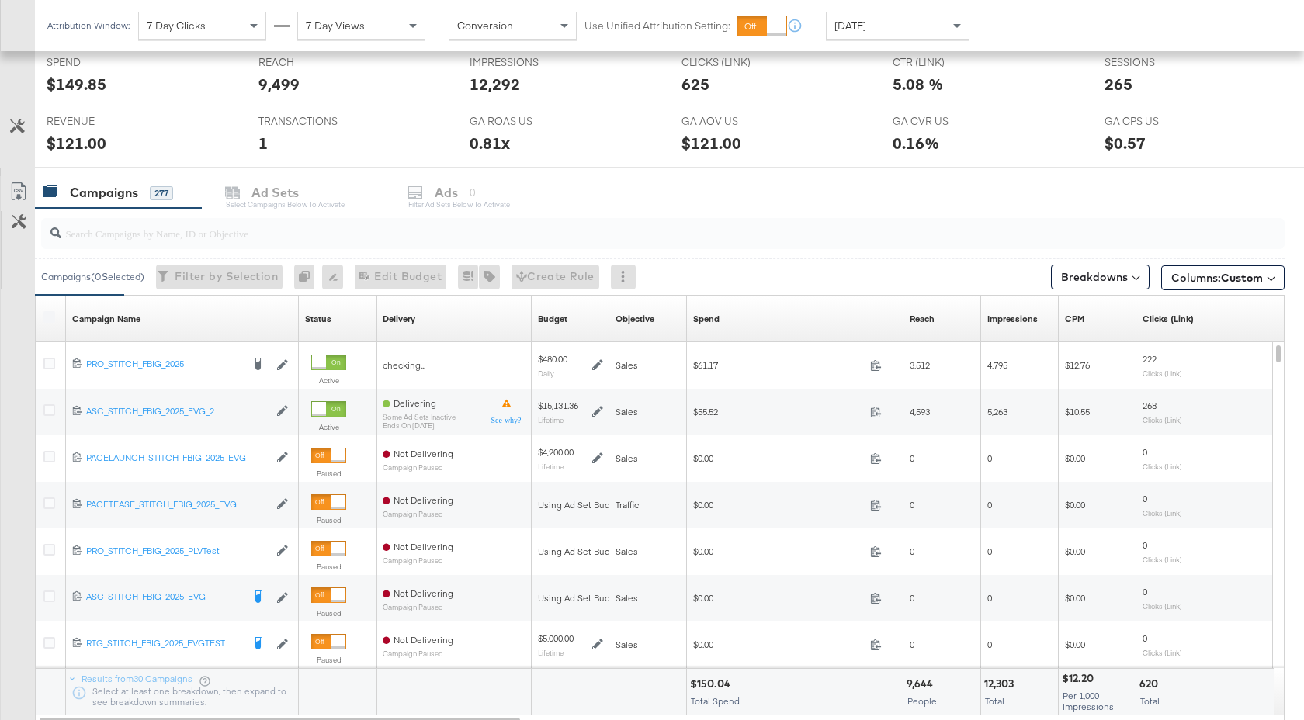
scroll to position [644, 0]
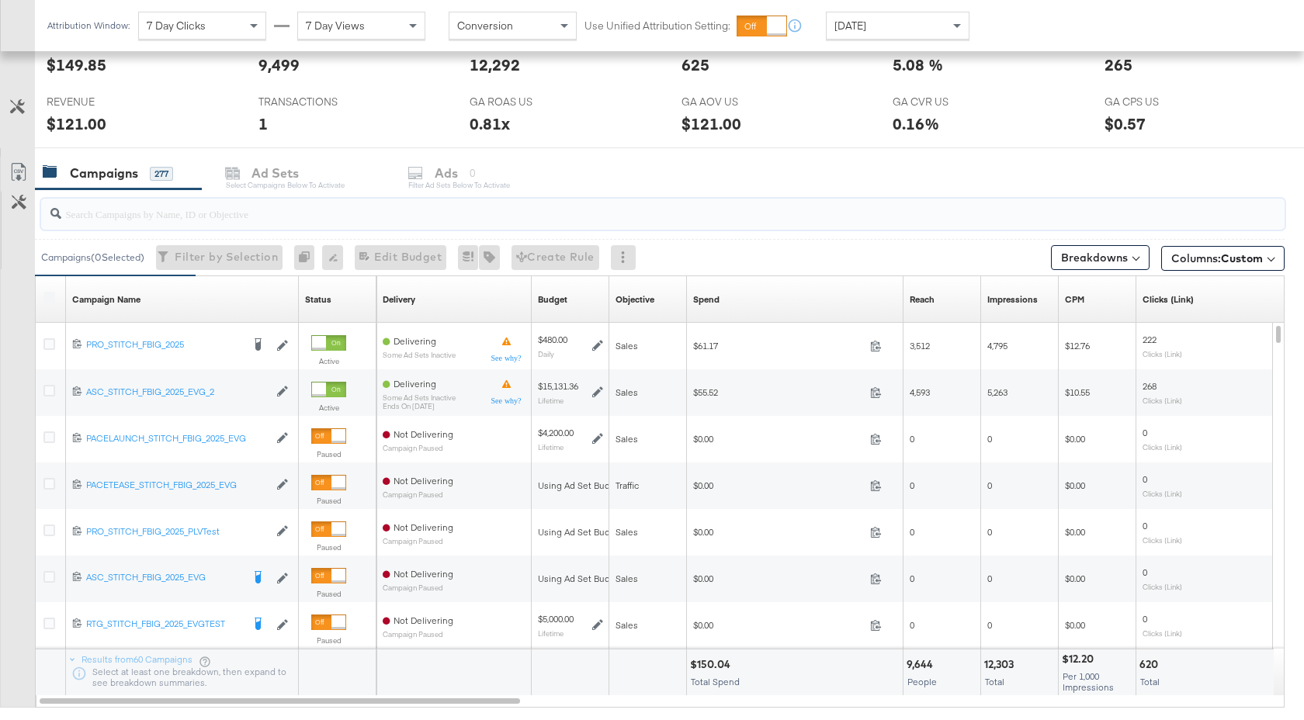
click at [185, 214] on input "search" at bounding box center [616, 207] width 1111 height 30
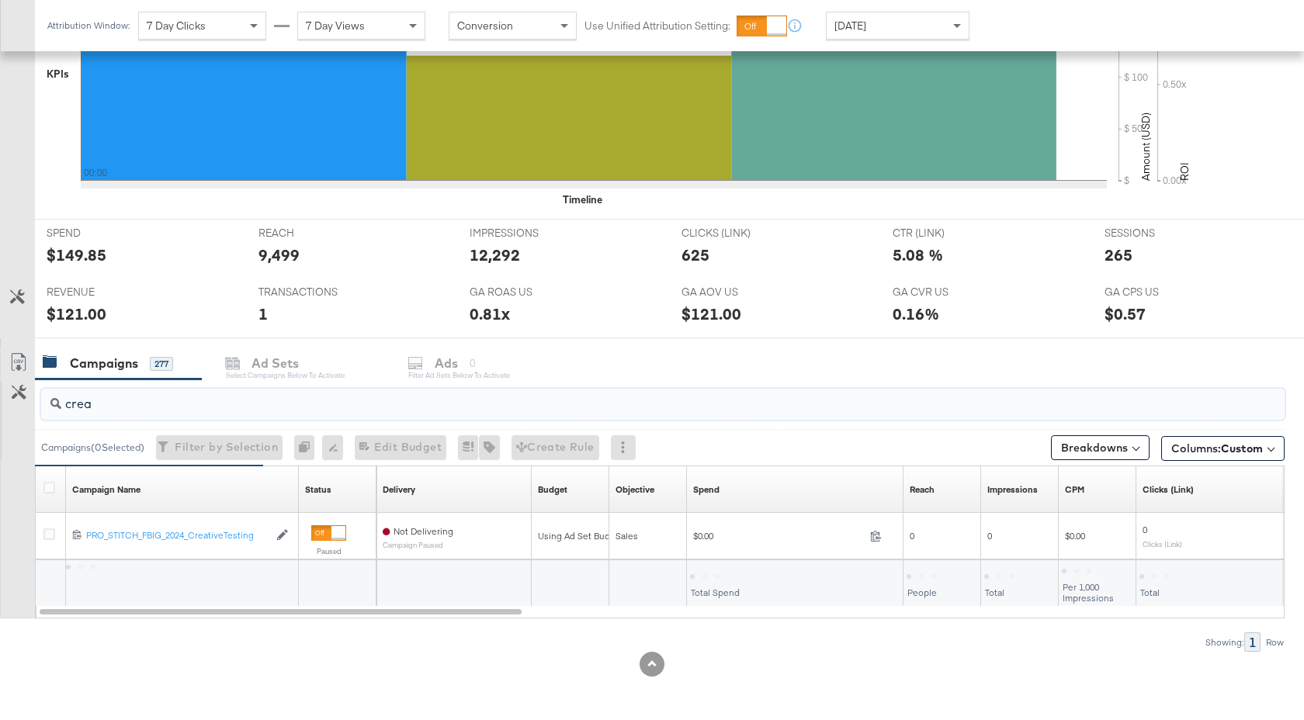
scroll to position [454, 0]
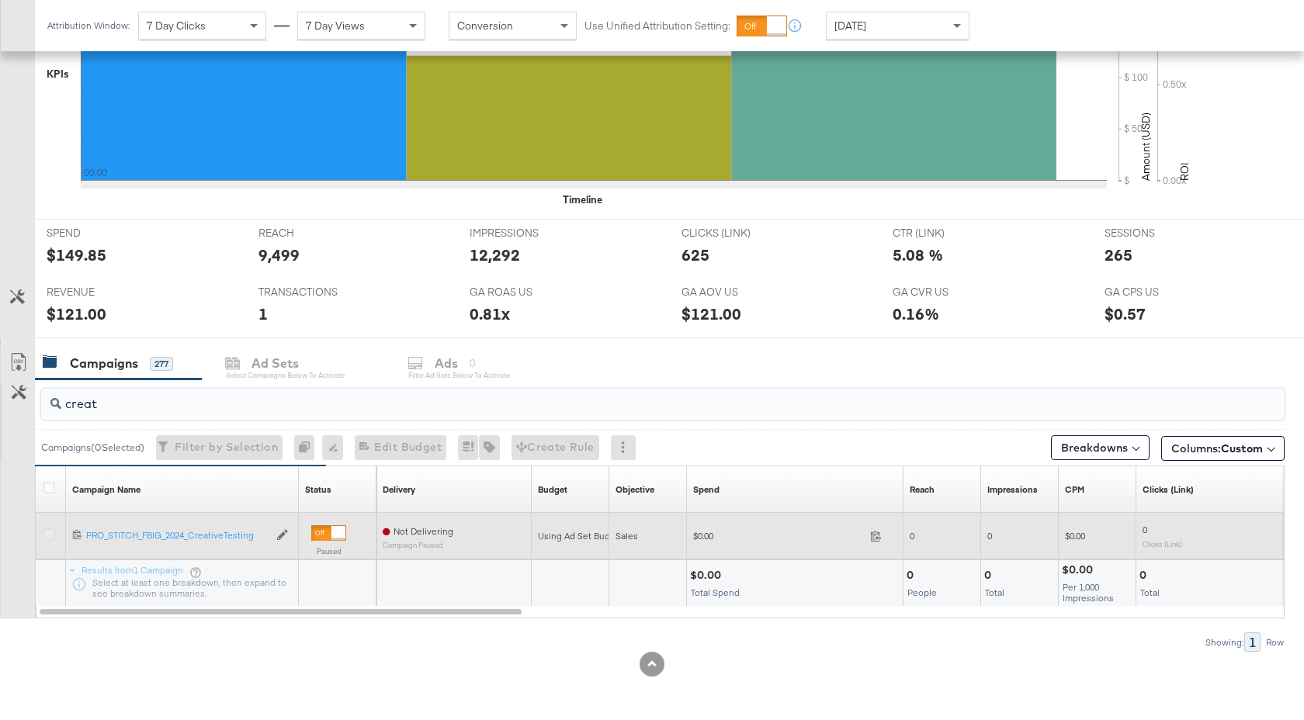
type input "creat"
click at [50, 539] on icon at bounding box center [49, 535] width 12 height 12
click at [0, 0] on input "checkbox" at bounding box center [0, 0] width 0 height 0
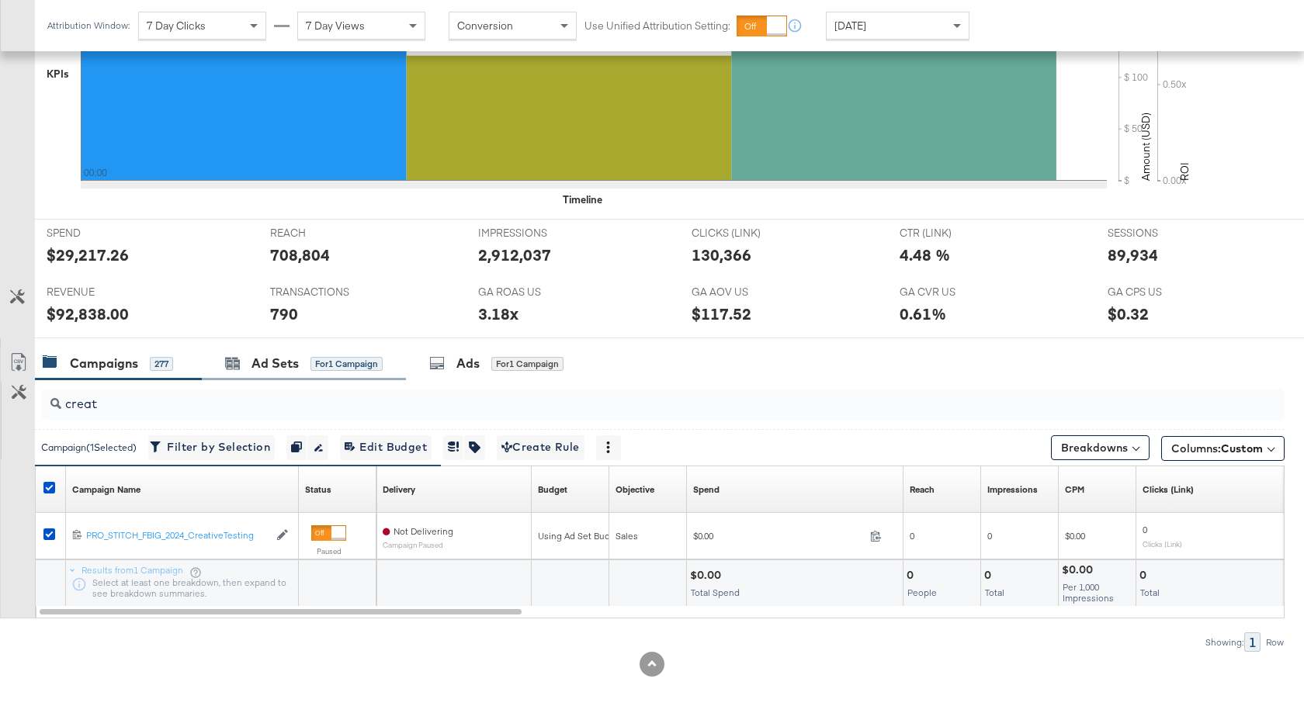
click at [278, 373] on div "Ad Sets for 1 Campaign" at bounding box center [304, 363] width 204 height 33
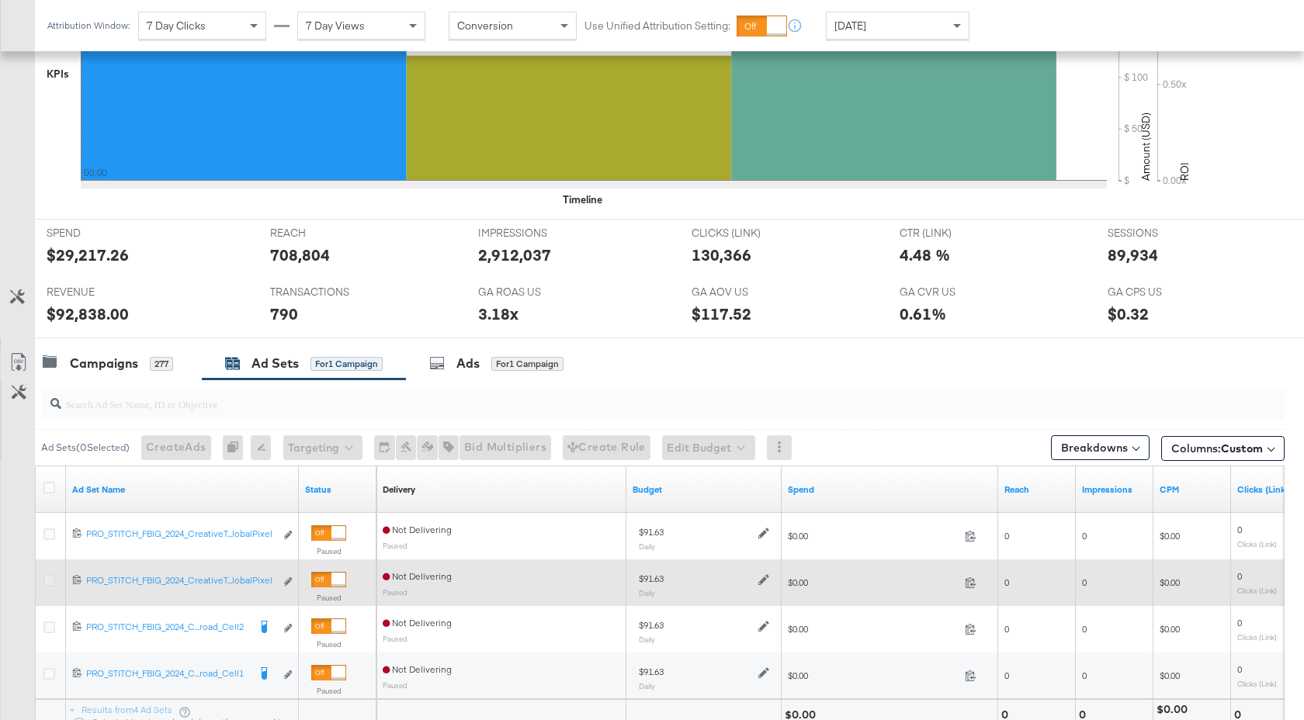
click at [50, 581] on icon at bounding box center [49, 581] width 12 height 12
click at [0, 0] on input "checkbox" at bounding box center [0, 0] width 0 height 0
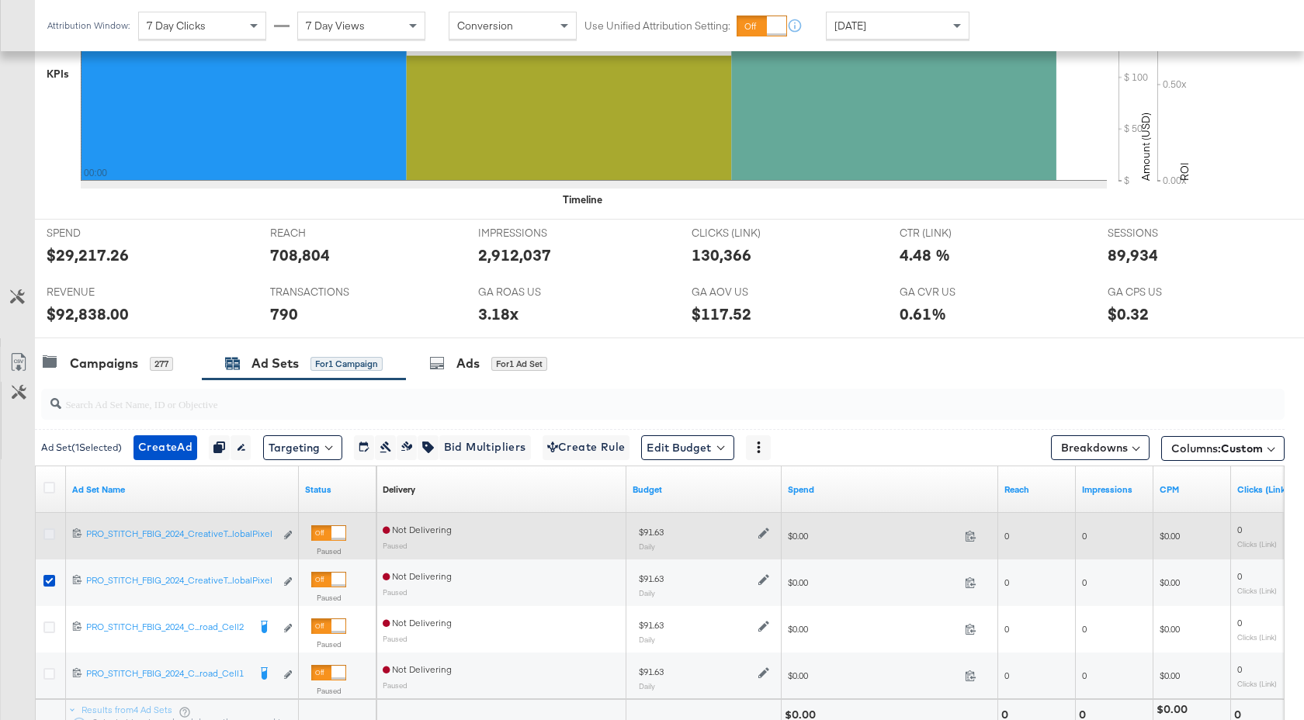
click at [53, 533] on icon at bounding box center [49, 535] width 12 height 12
click at [0, 0] on input "checkbox" at bounding box center [0, 0] width 0 height 0
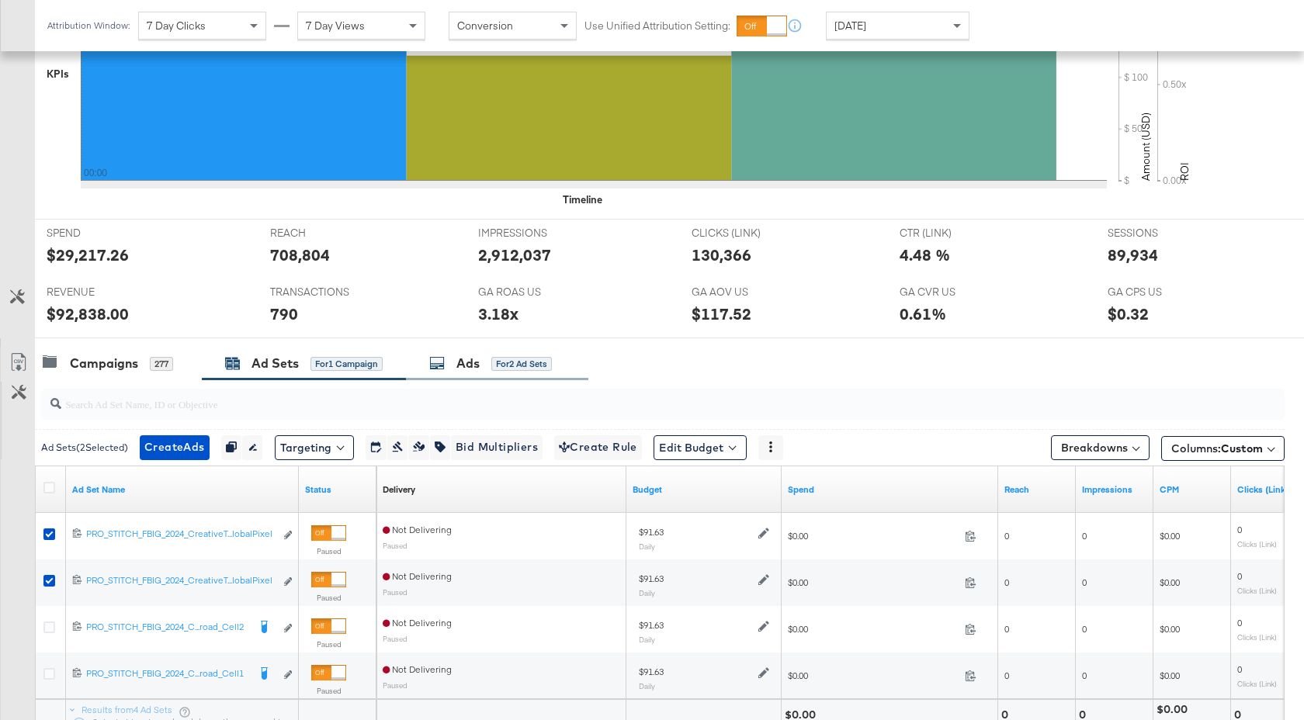
click at [478, 369] on div "Ads" at bounding box center [467, 364] width 23 height 18
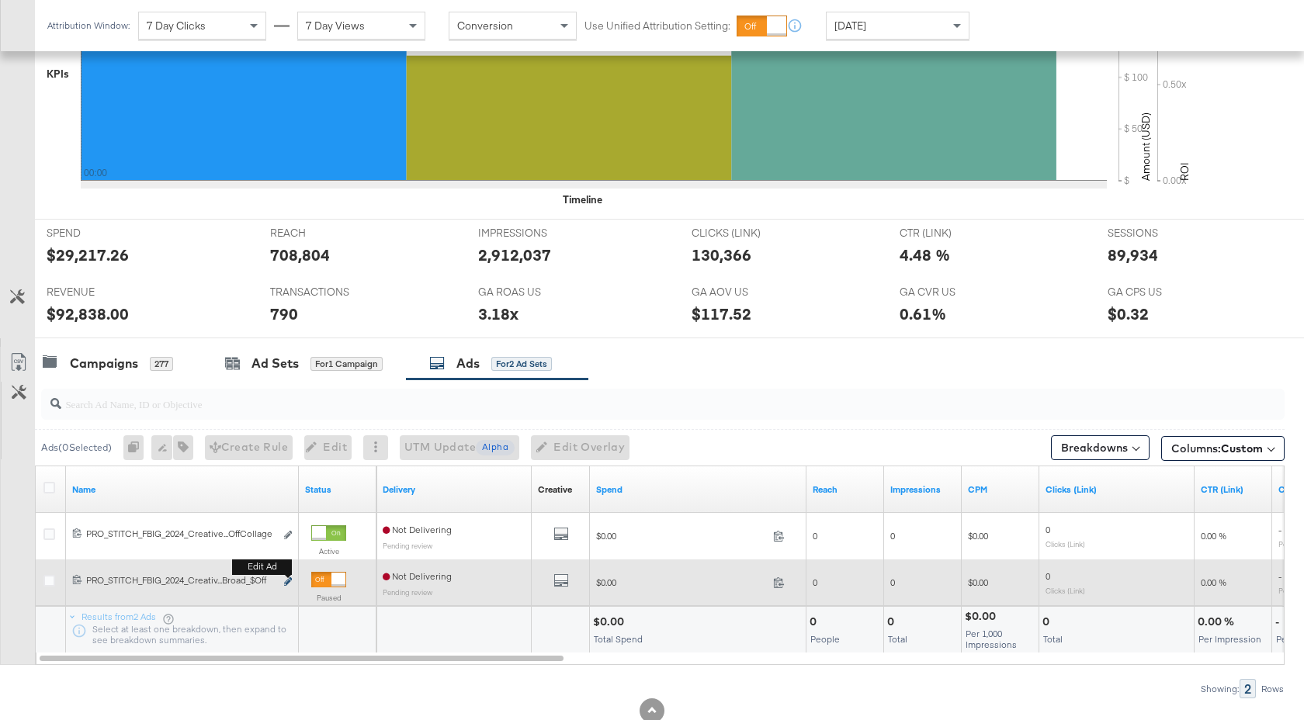
click at [287, 583] on icon "link" at bounding box center [288, 581] width 8 height 9
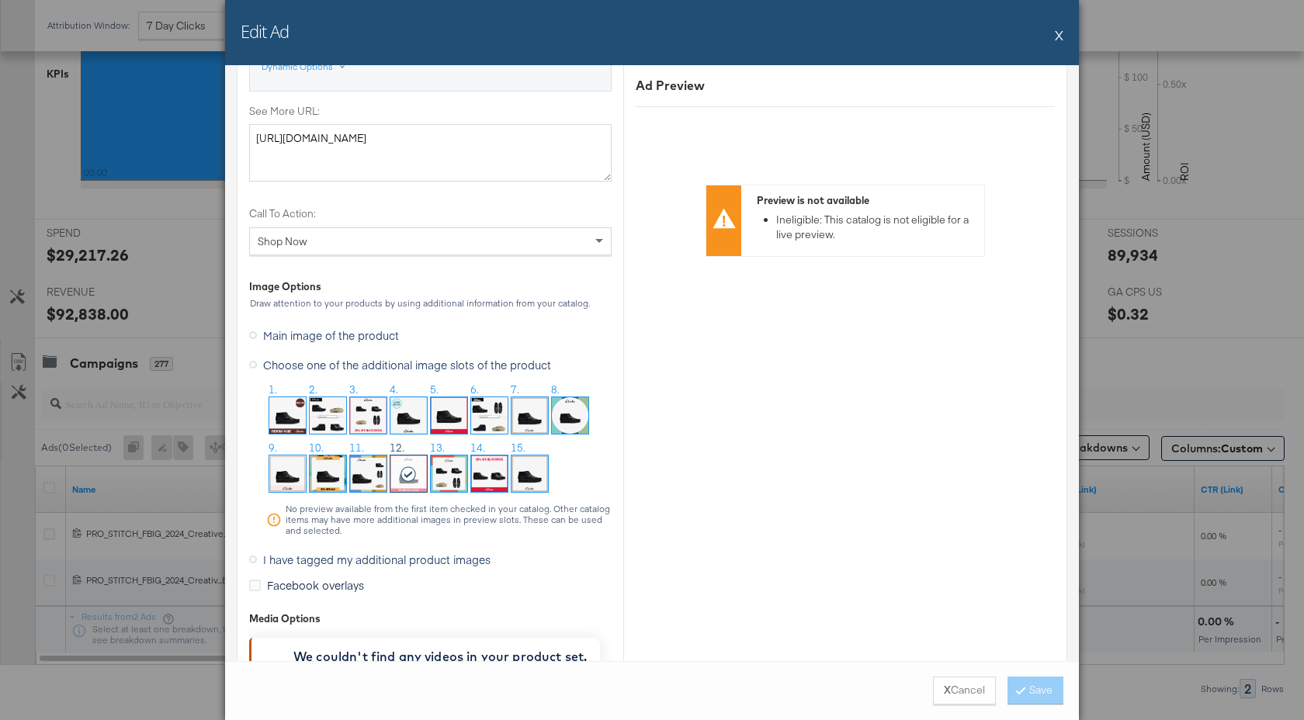
scroll to position [1413, 0]
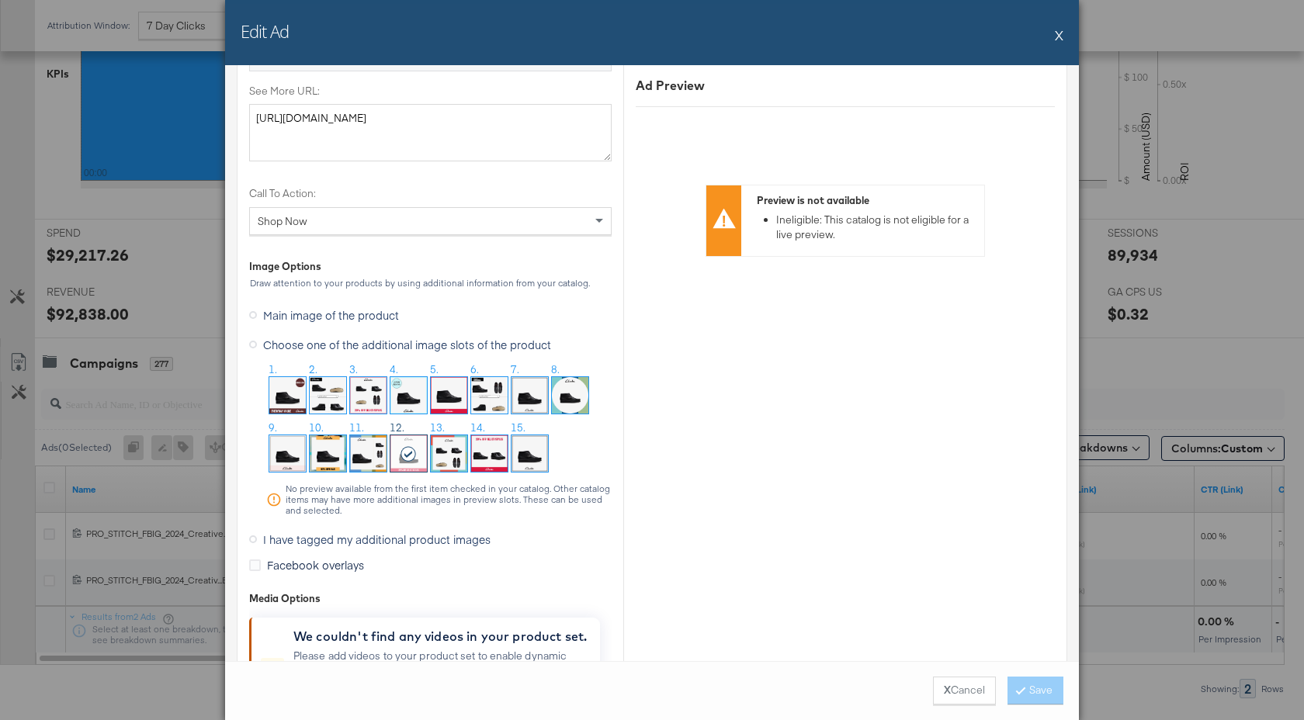
click at [567, 407] on img at bounding box center [570, 395] width 36 height 36
click at [1024, 685] on button "Save" at bounding box center [1035, 691] width 56 height 28
